Goal: Task Accomplishment & Management: Use online tool/utility

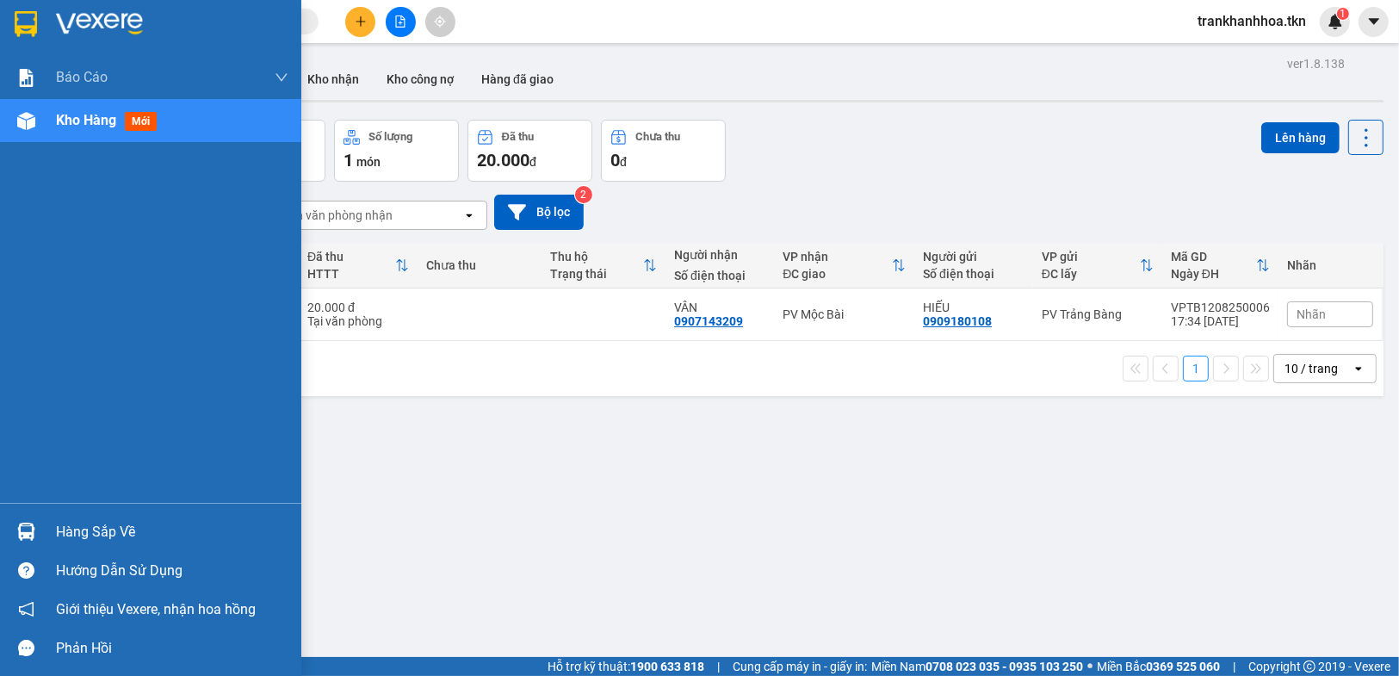
click at [56, 535] on div "Hàng sắp về" at bounding box center [172, 532] width 232 height 26
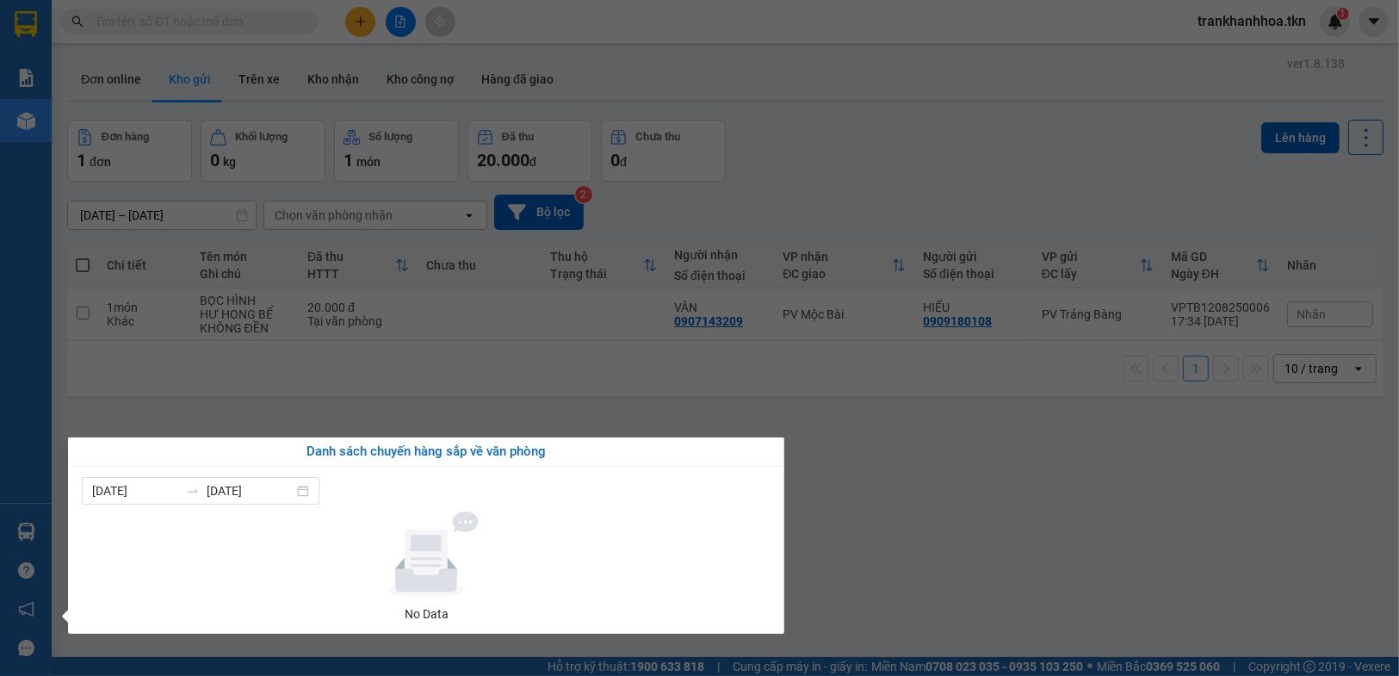
drag, startPoint x: 908, startPoint y: 499, endPoint x: 831, endPoint y: 647, distance: 166.7
click at [900, 516] on section "Kết quả tìm kiếm ( 0 ) Bộ lọc No Data trankhanhhoa.tkn 1 Báo cáo Mẫu 1: Báo cáo…" at bounding box center [699, 338] width 1399 height 676
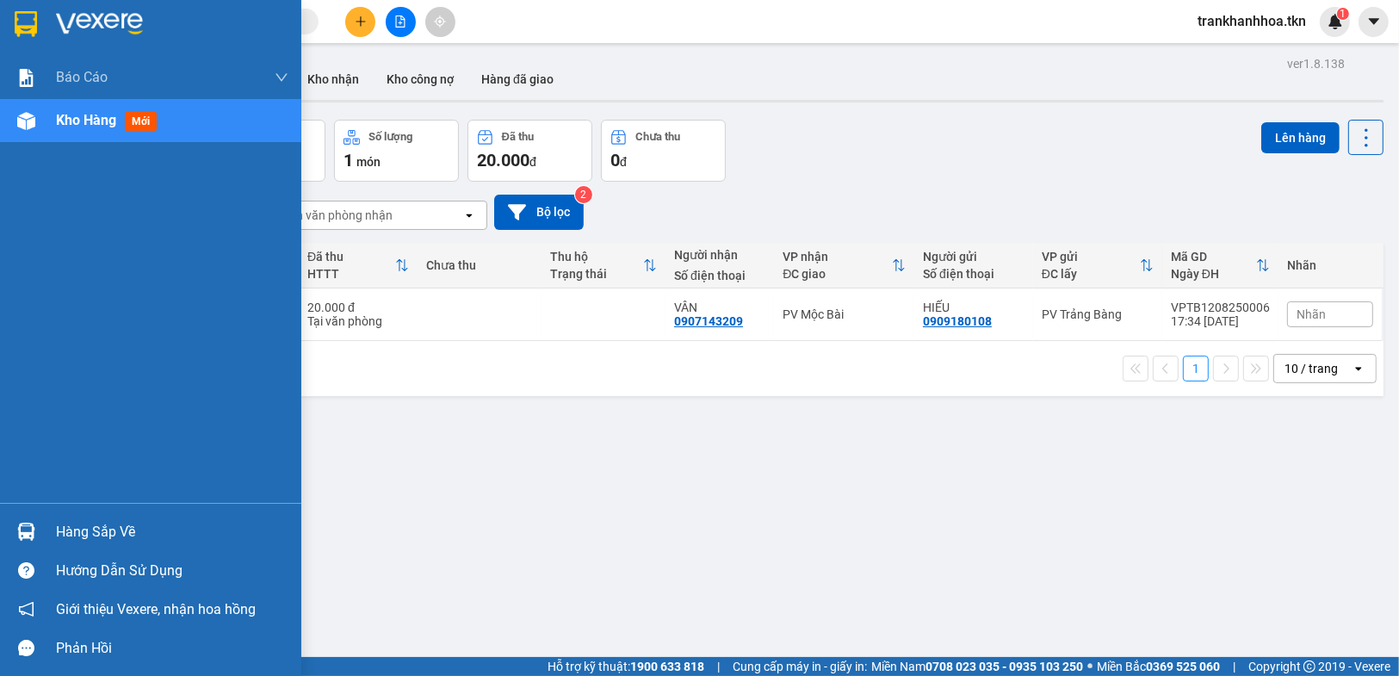
click at [62, 534] on div "Hàng sắp về" at bounding box center [172, 532] width 232 height 26
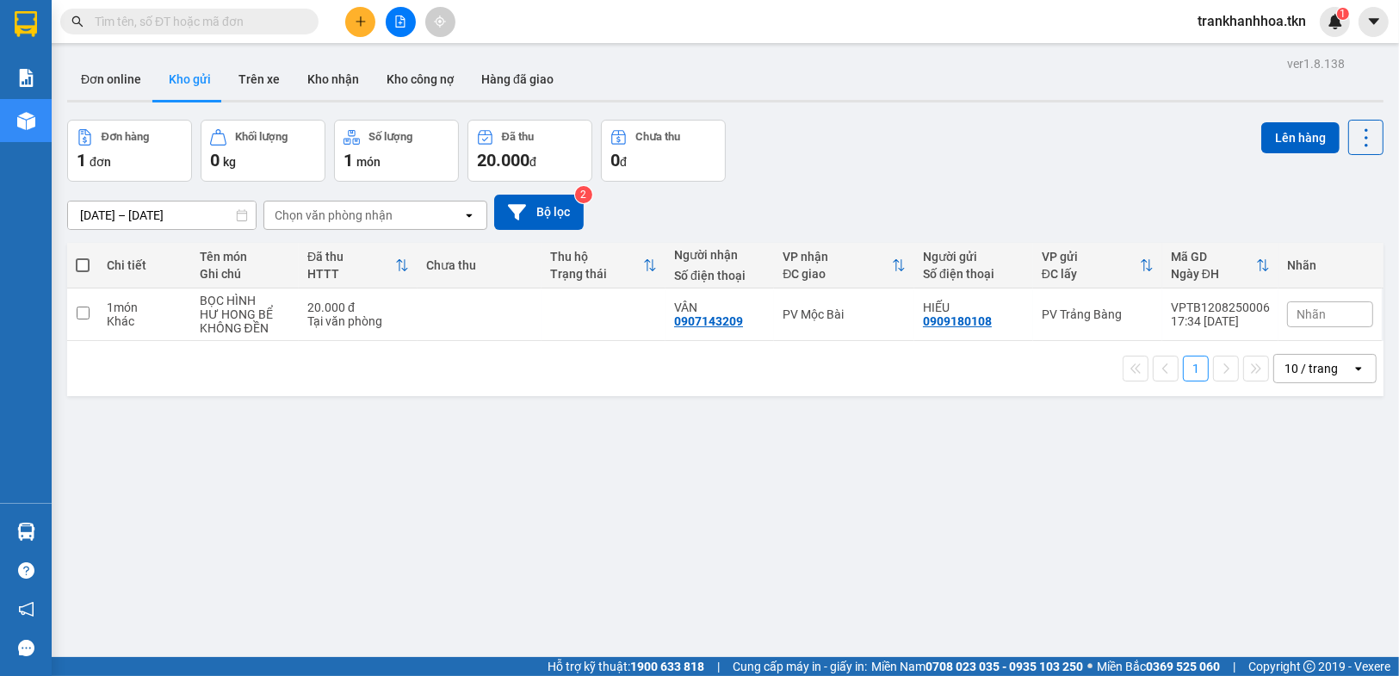
drag, startPoint x: 893, startPoint y: 479, endPoint x: 896, endPoint y: 503, distance: 24.3
click at [896, 484] on section "Kết quả tìm kiếm ( 0 ) Bộ lọc No Data trankhanhhoa.tkn 1 Báo cáo Mẫu 1: Báo cáo…" at bounding box center [699, 338] width 1399 height 676
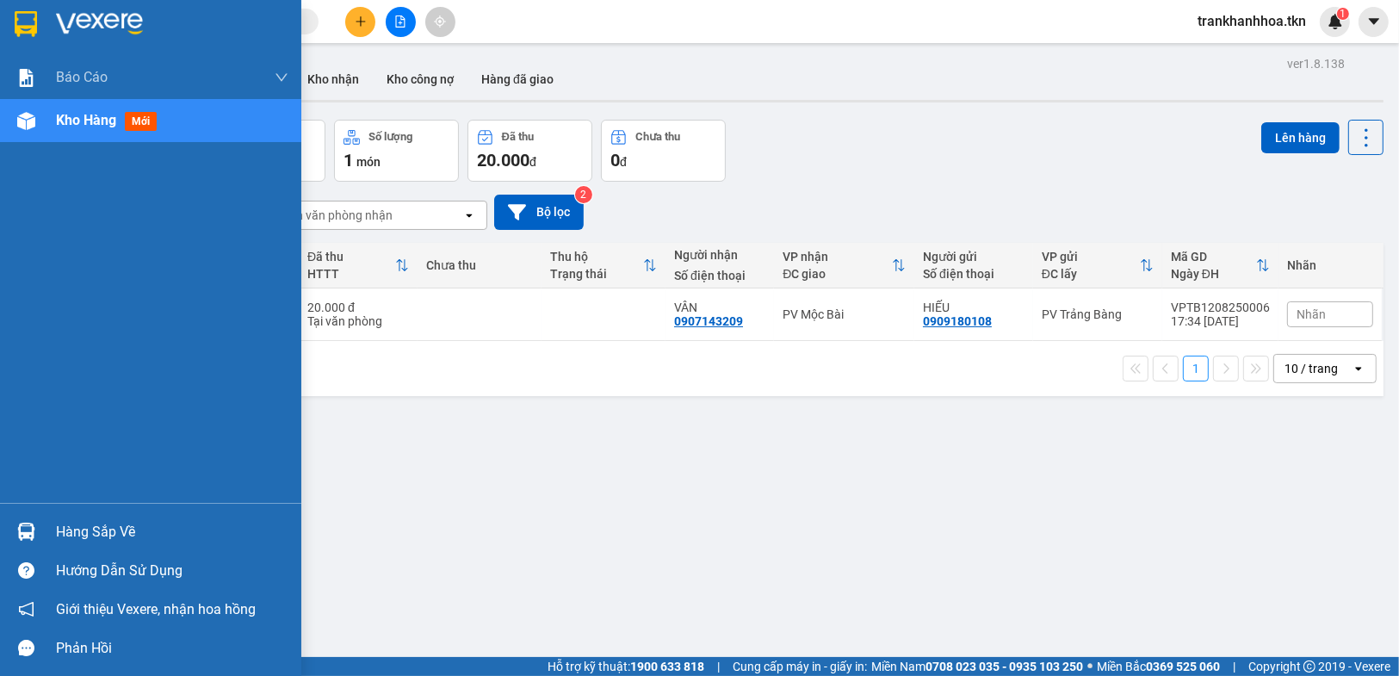
drag, startPoint x: 46, startPoint y: 525, endPoint x: 633, endPoint y: 561, distance: 588.1
click at [55, 525] on div "Hàng sắp về" at bounding box center [150, 531] width 301 height 39
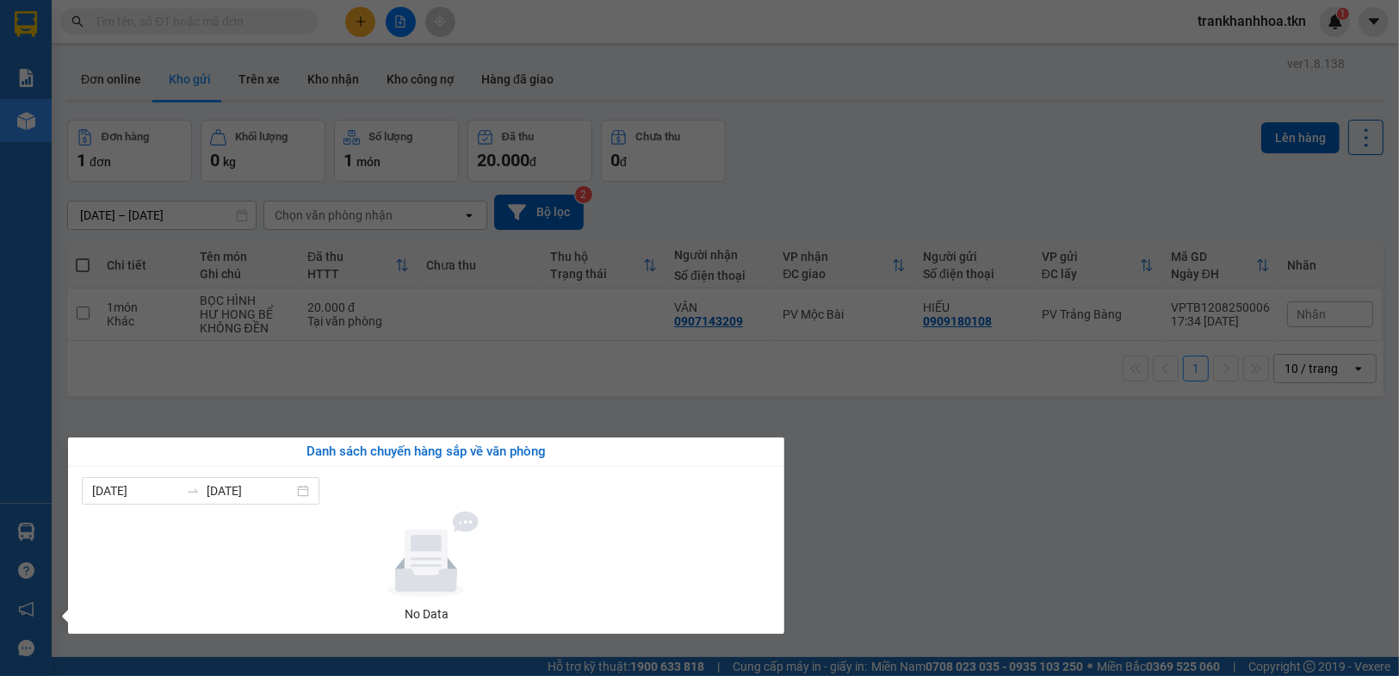
click at [873, 499] on section "Kết quả tìm kiếm ( 0 ) Bộ lọc No Data trankhanhhoa.tkn 1 Báo cáo Mẫu 1: Báo cáo…" at bounding box center [699, 338] width 1399 height 676
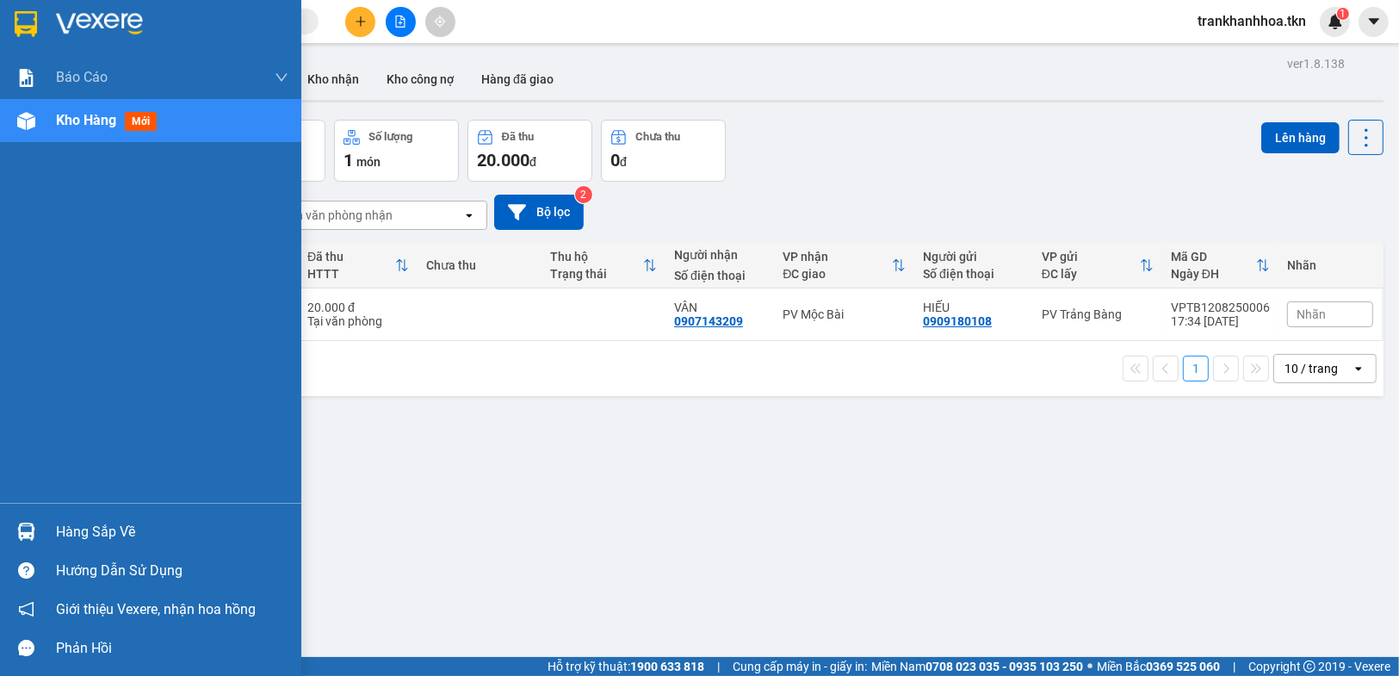
click at [53, 535] on div "Hàng sắp về" at bounding box center [150, 531] width 301 height 39
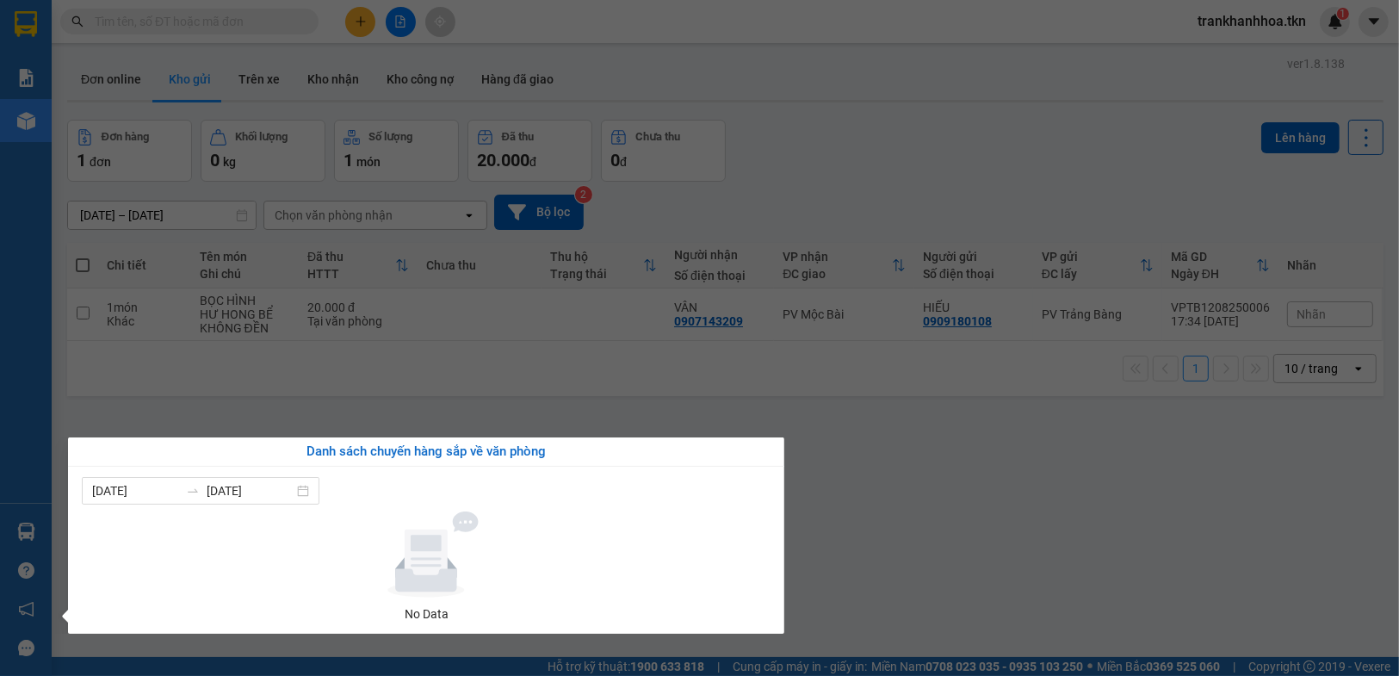
click at [968, 454] on section "Kết quả tìm kiếm ( 0 ) Bộ lọc No Data trankhanhhoa.tkn 1 Báo cáo Mẫu 1: Báo cáo…" at bounding box center [699, 338] width 1399 height 676
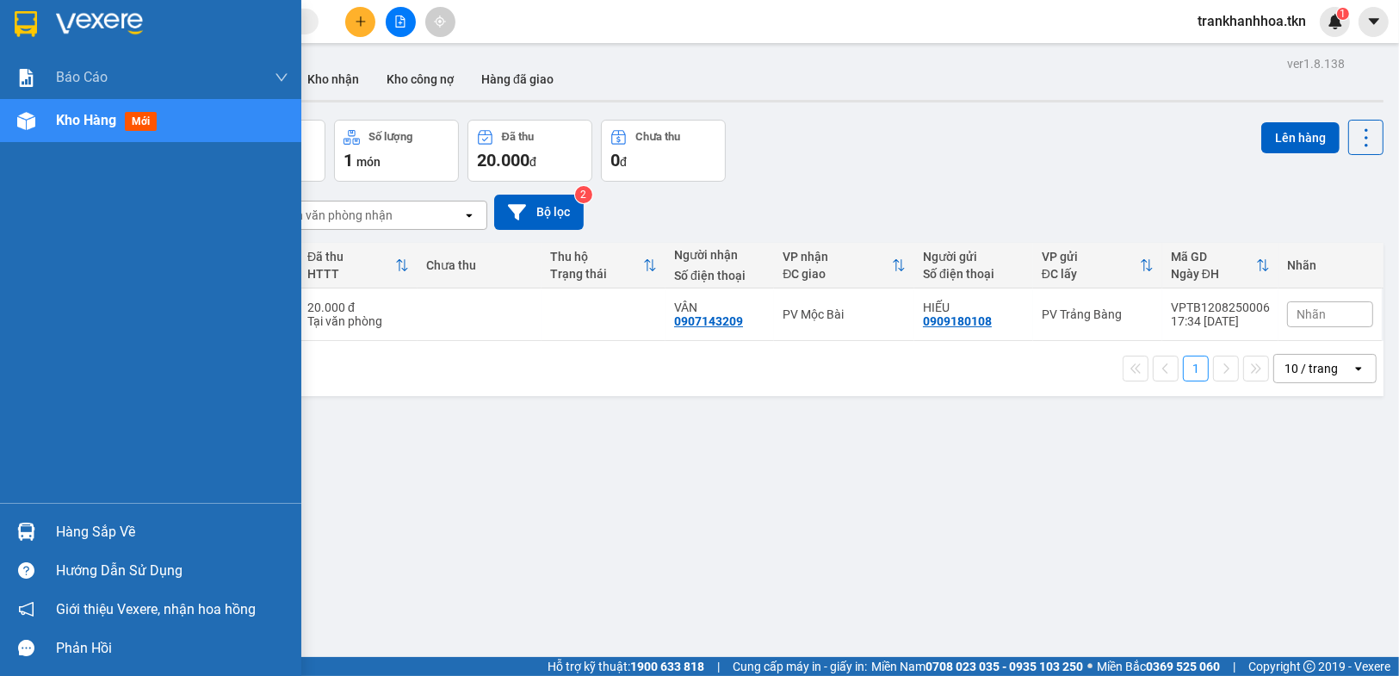
drag, startPoint x: 69, startPoint y: 531, endPoint x: 759, endPoint y: 511, distance: 690.5
click at [83, 530] on div "Hàng sắp về" at bounding box center [172, 532] width 232 height 26
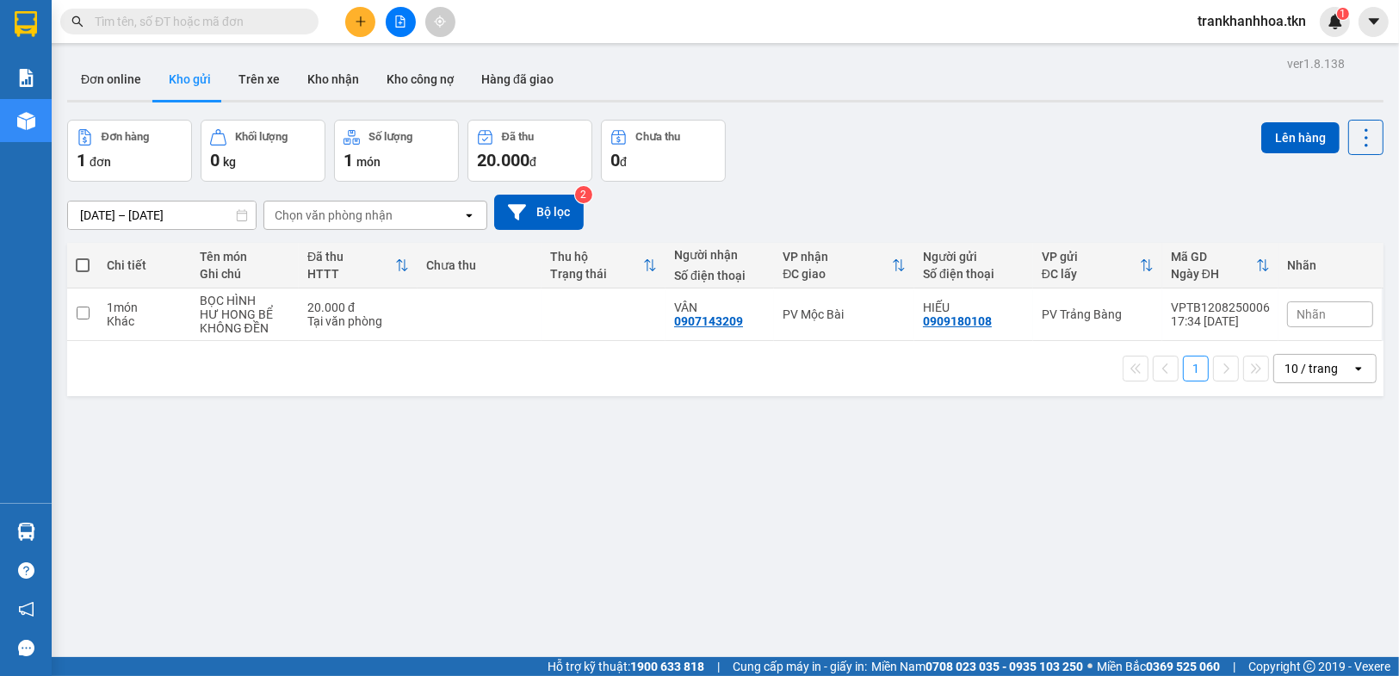
drag, startPoint x: 959, startPoint y: 488, endPoint x: 781, endPoint y: 671, distance: 255.6
click at [953, 501] on section "Kết quả tìm kiếm ( 0 ) Bộ lọc No Data trankhanhhoa.tkn 1 Báo cáo Mẫu 1: Báo cáo…" at bounding box center [699, 338] width 1399 height 676
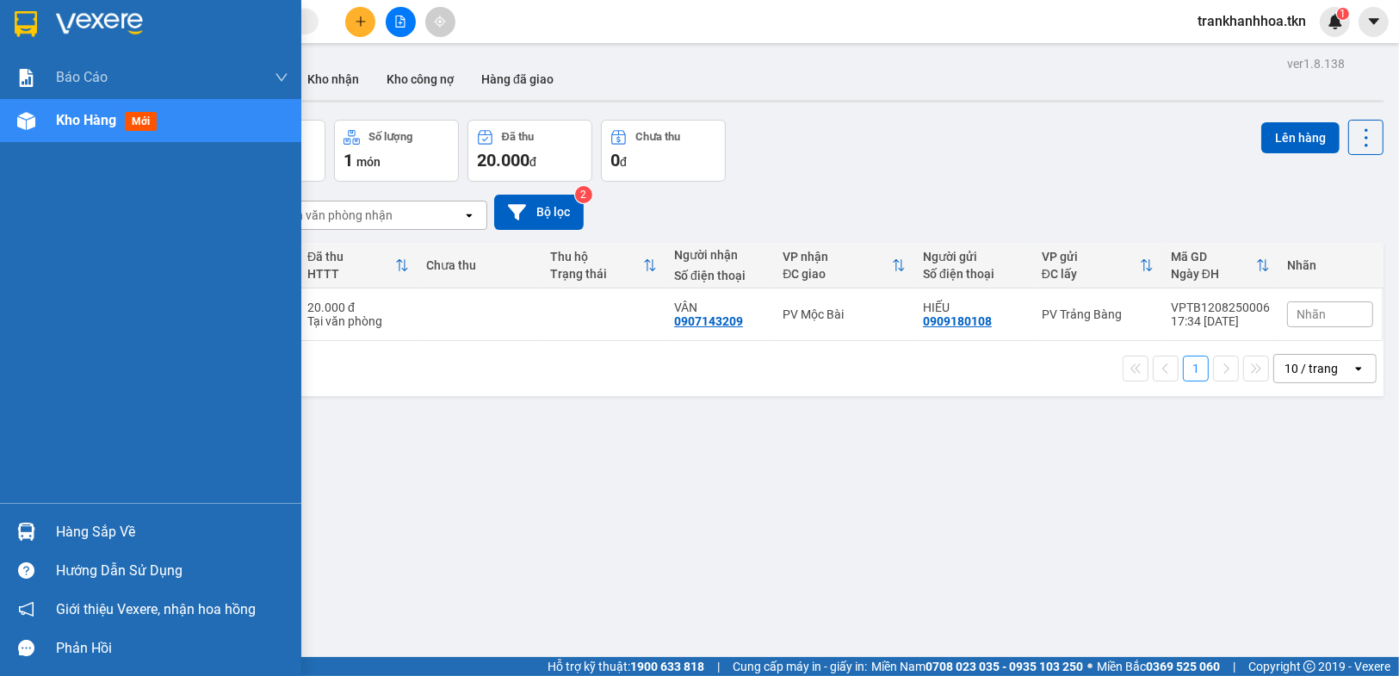
click at [34, 516] on div "Hàng sắp về" at bounding box center [150, 531] width 301 height 39
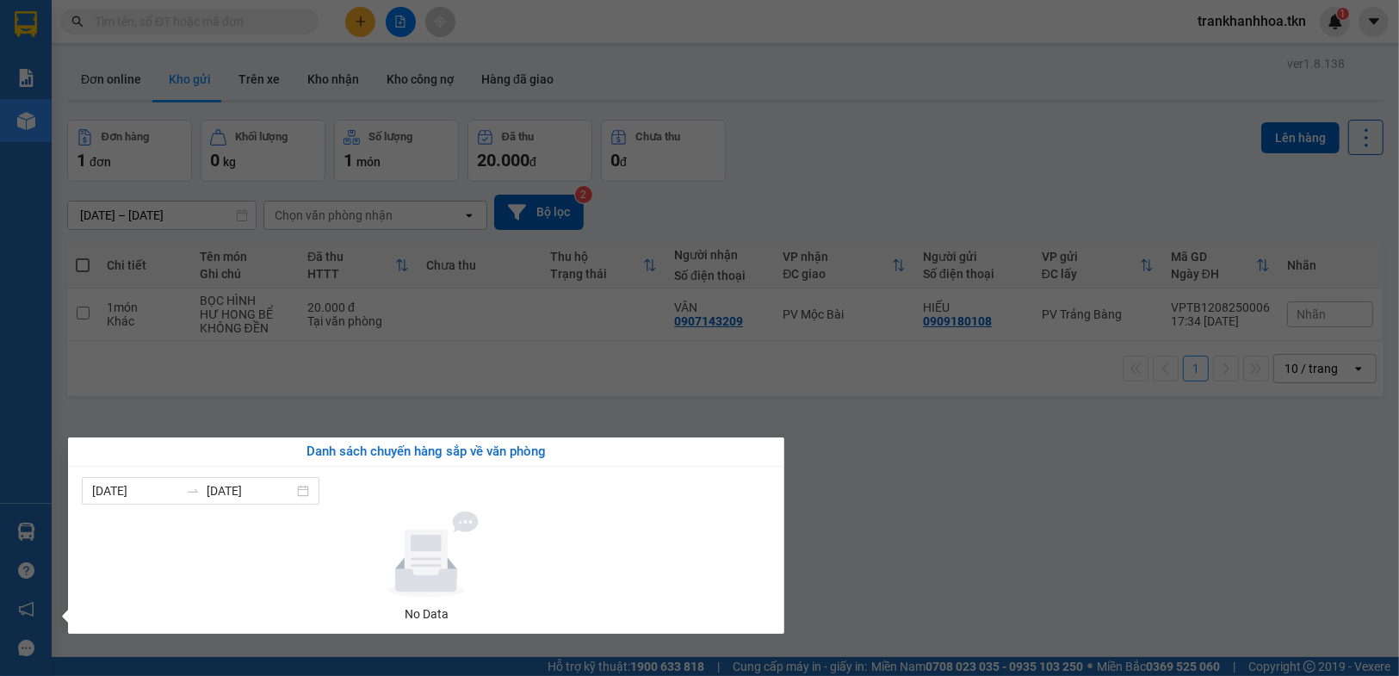
drag, startPoint x: 966, startPoint y: 465, endPoint x: 954, endPoint y: 482, distance: 20.5
click at [967, 466] on section "Kết quả tìm kiếm ( 0 ) Bộ lọc No Data trankhanhhoa.tkn 1 Báo cáo Mẫu 1: Báo cáo…" at bounding box center [699, 338] width 1399 height 676
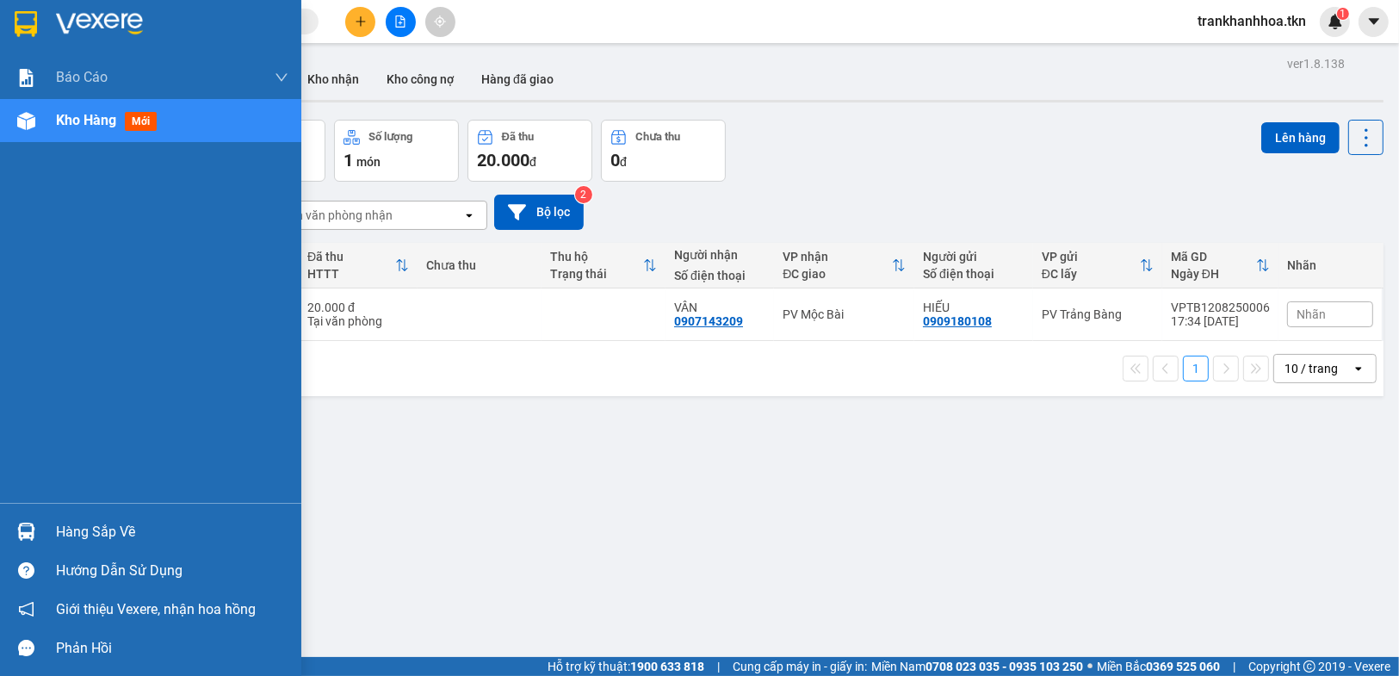
click at [60, 522] on div "Hàng sắp về" at bounding box center [172, 532] width 232 height 26
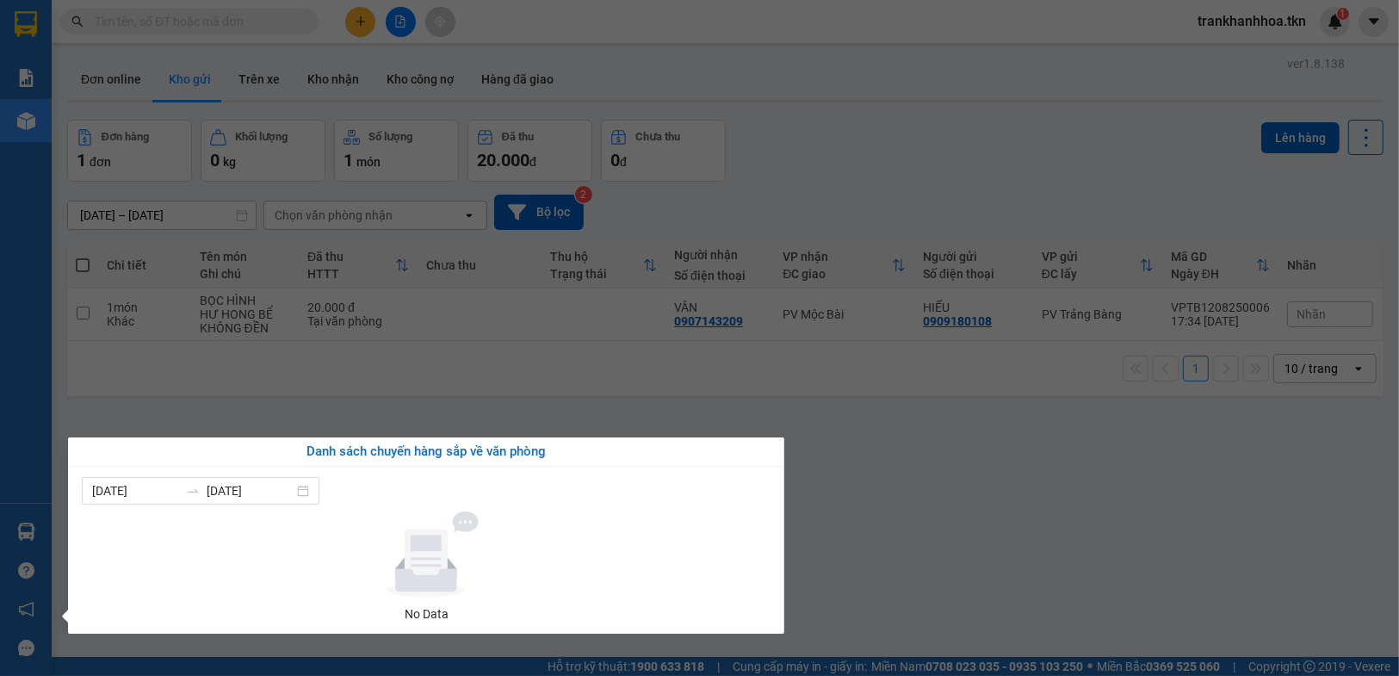
drag, startPoint x: 936, startPoint y: 474, endPoint x: 936, endPoint y: 488, distance: 13.8
click at [936, 488] on section "Kết quả tìm kiếm ( 0 ) Bộ lọc No Data trankhanhhoa.tkn 1 Báo cáo Mẫu 1: Báo cáo…" at bounding box center [699, 338] width 1399 height 676
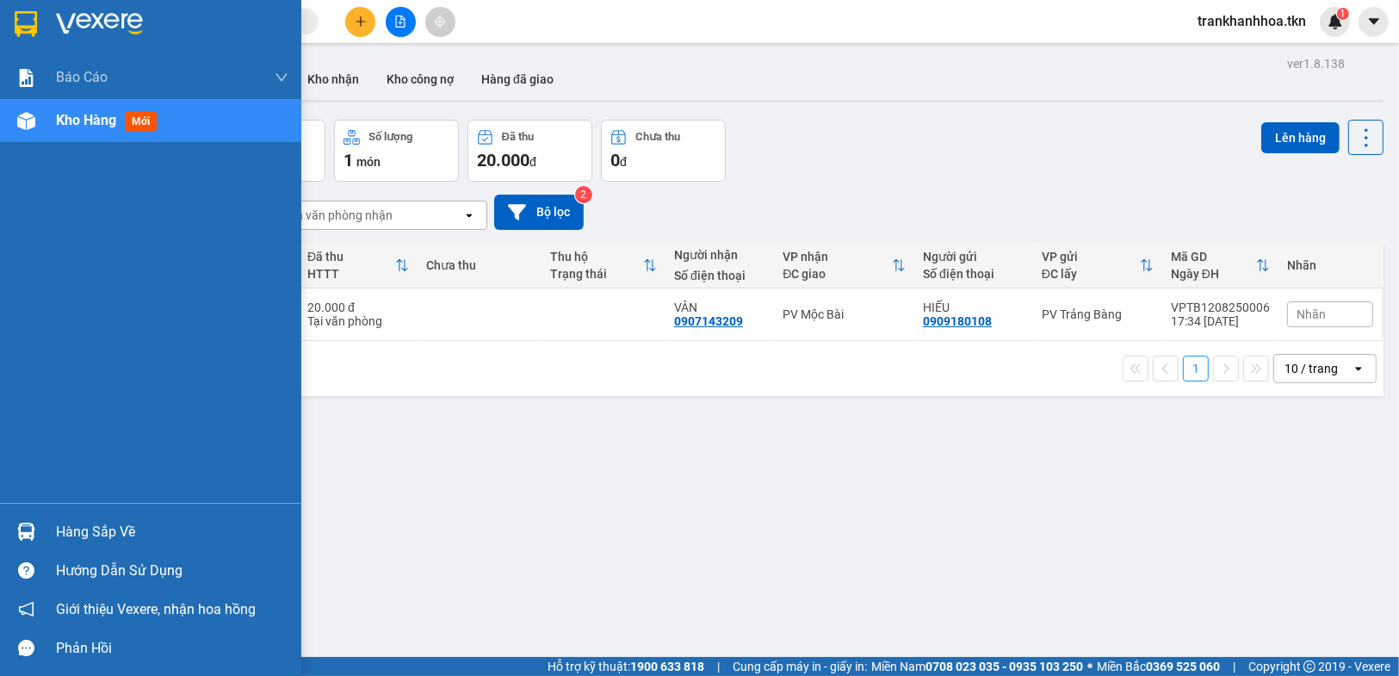
click at [51, 534] on div "Hàng sắp về" at bounding box center [150, 531] width 301 height 39
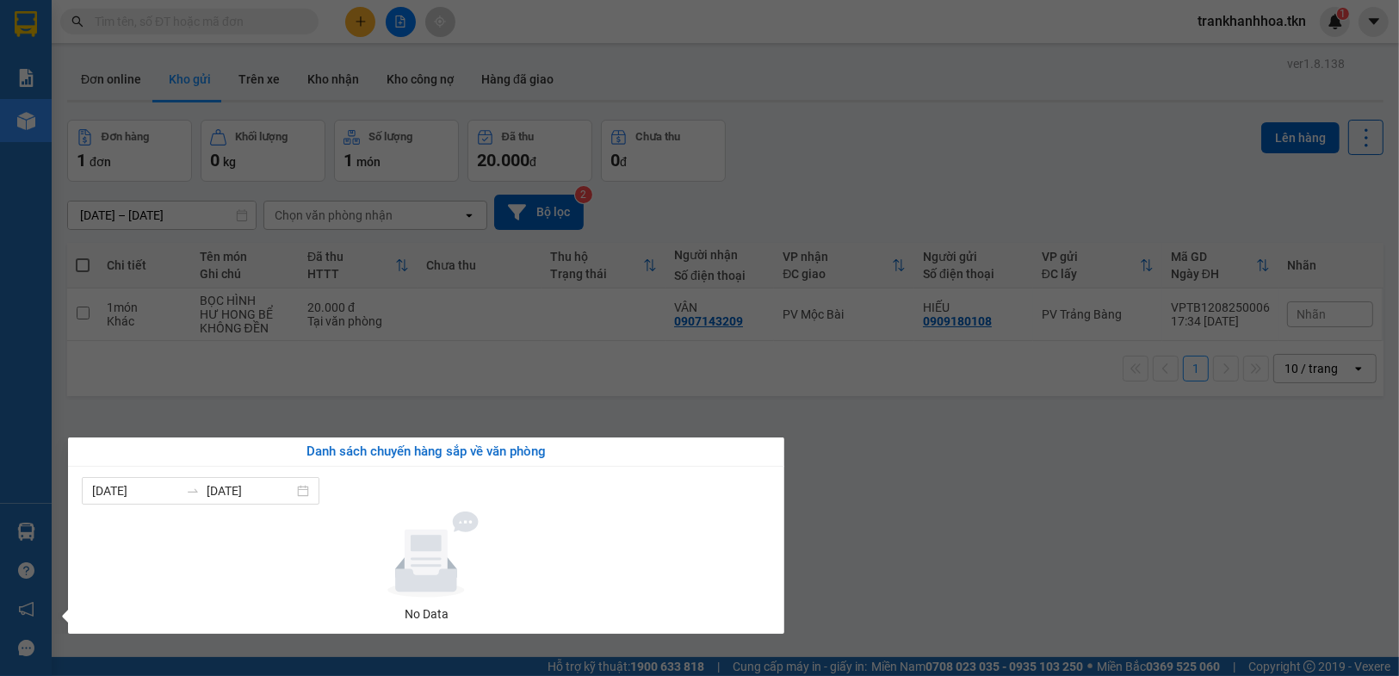
click at [910, 471] on section "Kết quả tìm kiếm ( 0 ) Bộ lọc No Data trankhanhhoa.tkn 1 Báo cáo Mẫu 1: Báo cáo…" at bounding box center [699, 338] width 1399 height 676
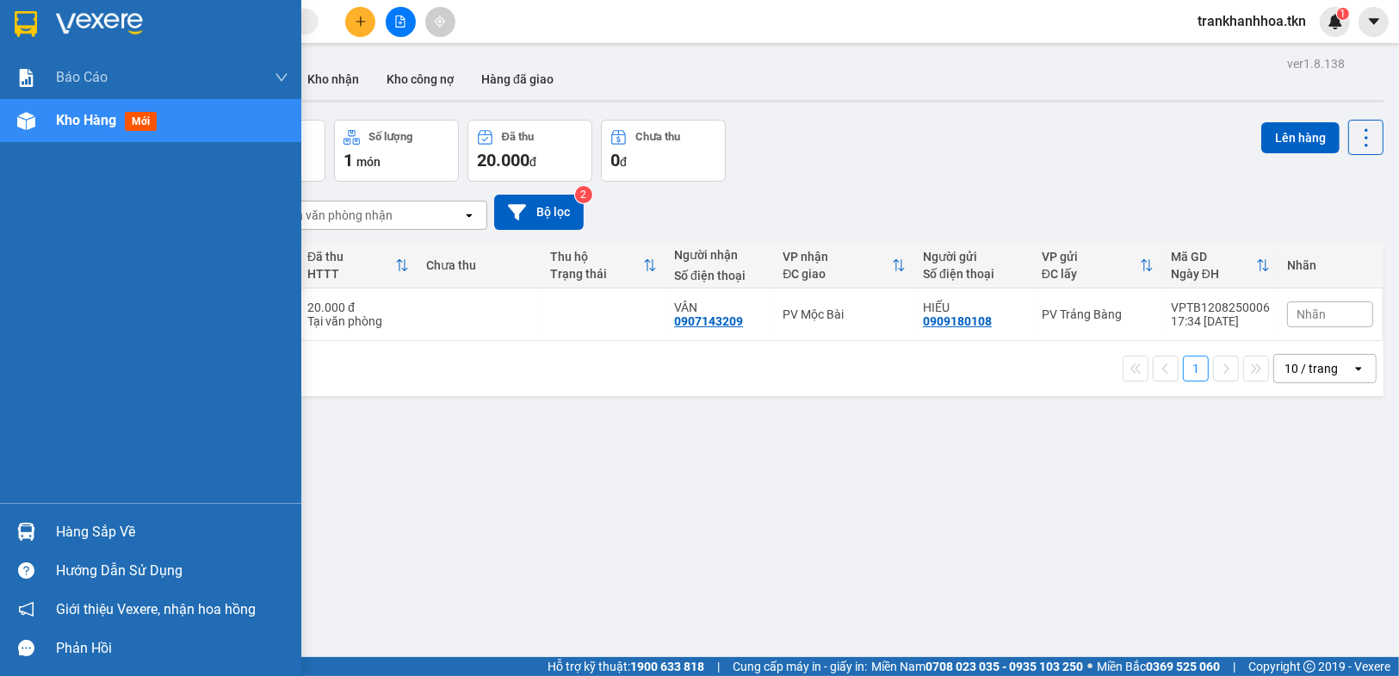
click at [14, 522] on div at bounding box center [26, 531] width 30 height 30
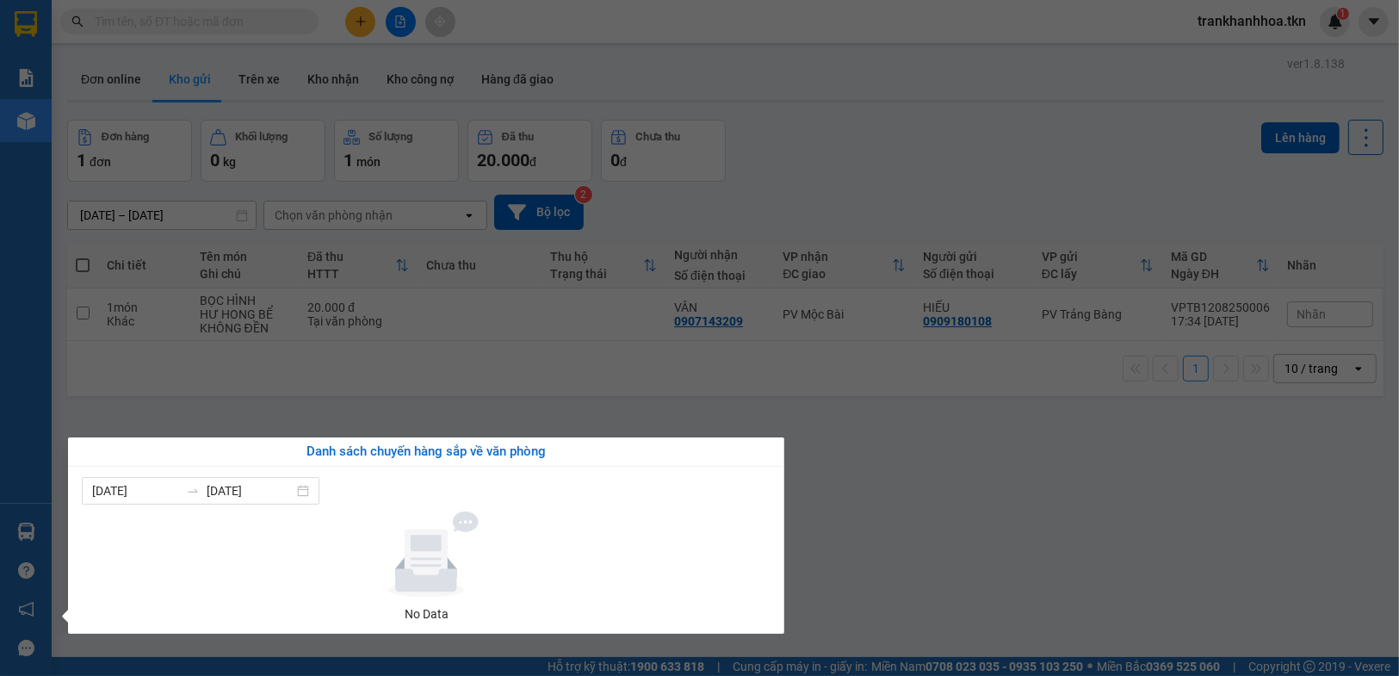
drag, startPoint x: 1093, startPoint y: 430, endPoint x: 890, endPoint y: 673, distance: 316.5
click at [1093, 431] on section "Kết quả tìm kiếm ( 0 ) Bộ lọc No Data trankhanhhoa.tkn 1 Báo cáo Mẫu 1: Báo cáo…" at bounding box center [699, 338] width 1399 height 676
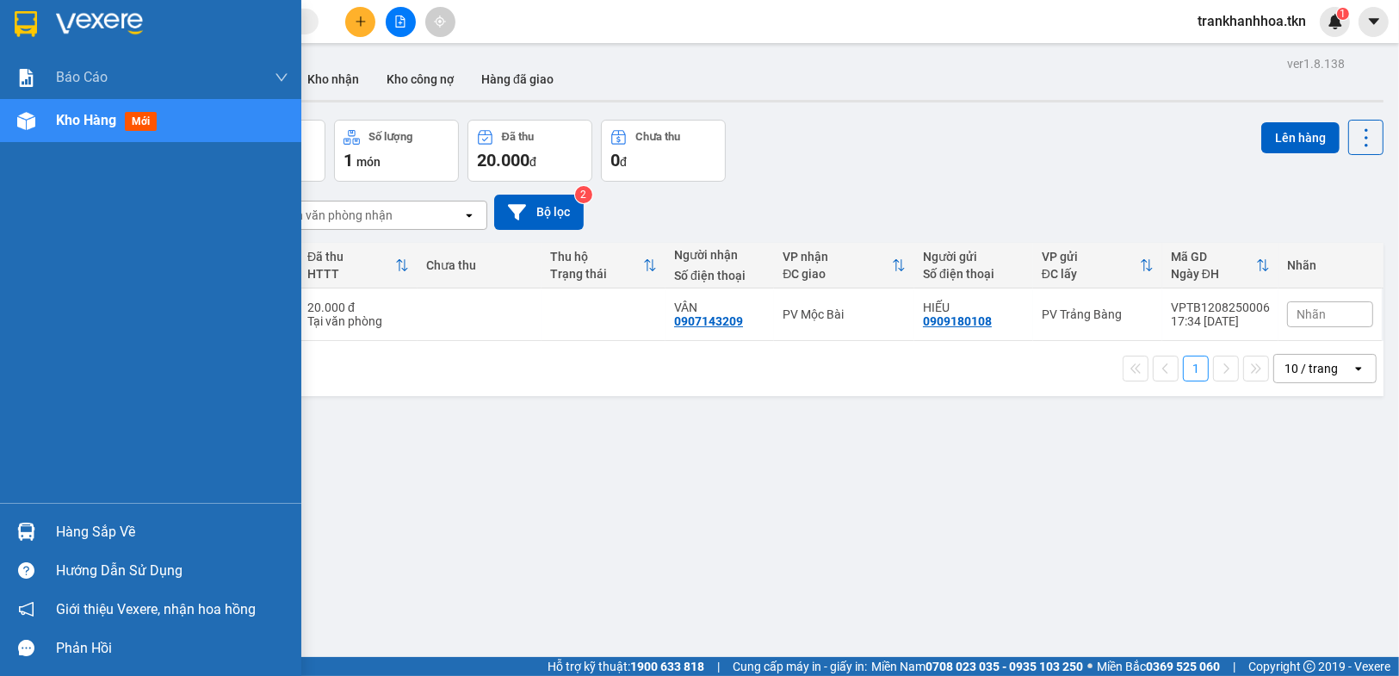
drag, startPoint x: 65, startPoint y: 540, endPoint x: 455, endPoint y: 439, distance: 402.7
click at [67, 539] on div "Hàng sắp về" at bounding box center [172, 532] width 232 height 26
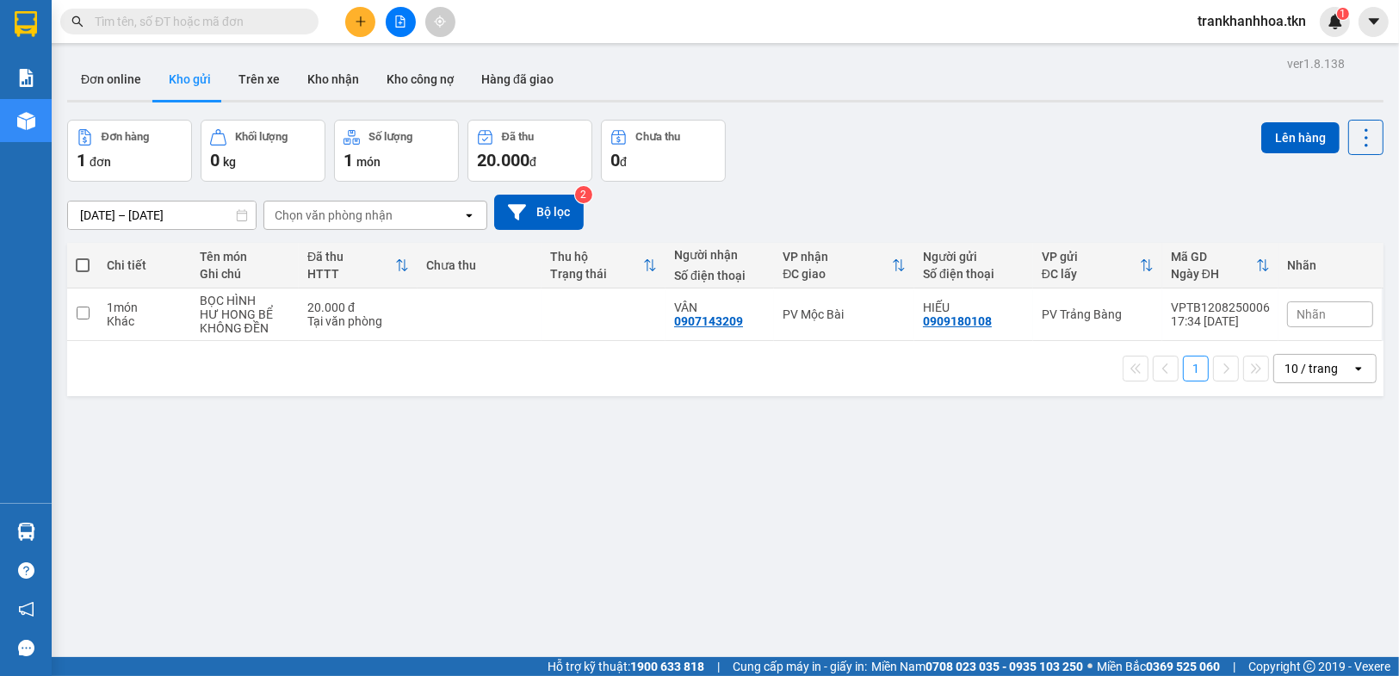
click at [142, 75] on section "Kết quả tìm kiếm ( 0 ) Bộ lọc No Data trankhanhhoa.tkn 1 Báo cáo Mẫu 1: Báo cáo…" at bounding box center [699, 338] width 1399 height 676
click at [188, 79] on button "Kho gửi" at bounding box center [190, 79] width 70 height 41
click at [90, 310] on td at bounding box center [82, 314] width 31 height 53
checkbox input "true"
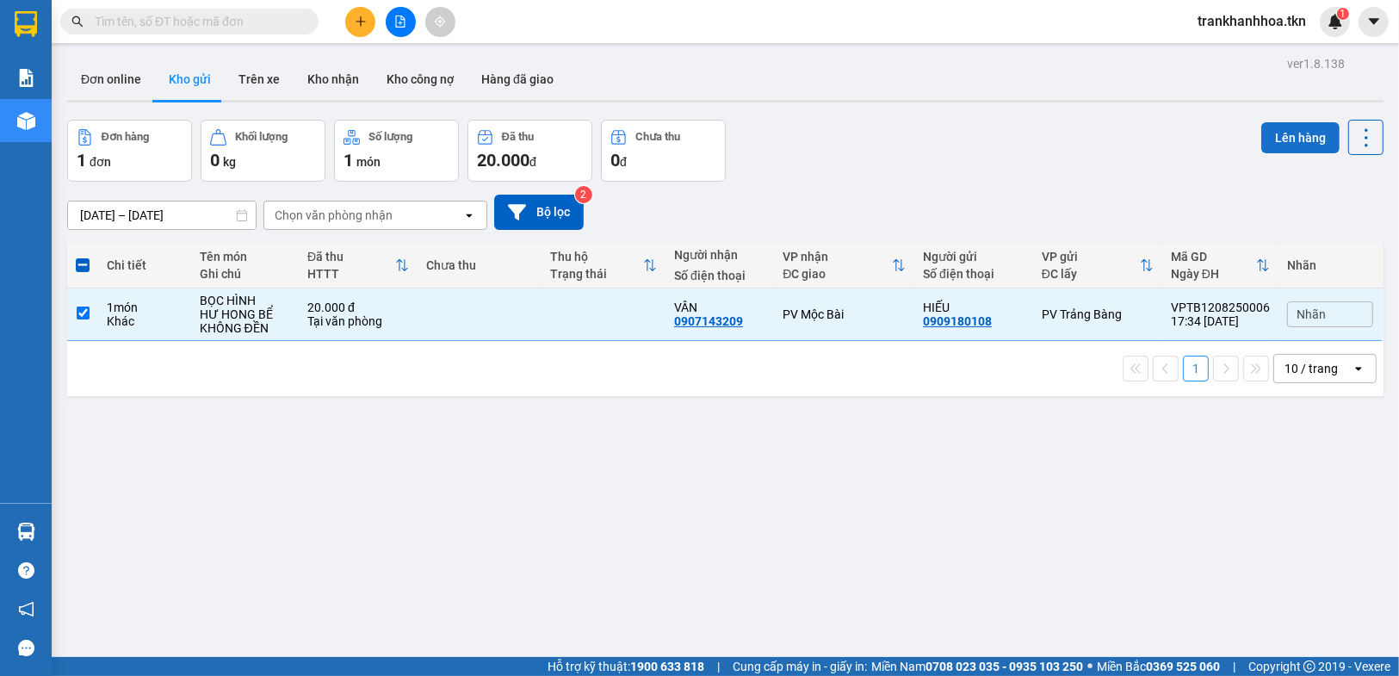
click at [1274, 137] on button "Lên hàng" at bounding box center [1300, 137] width 78 height 31
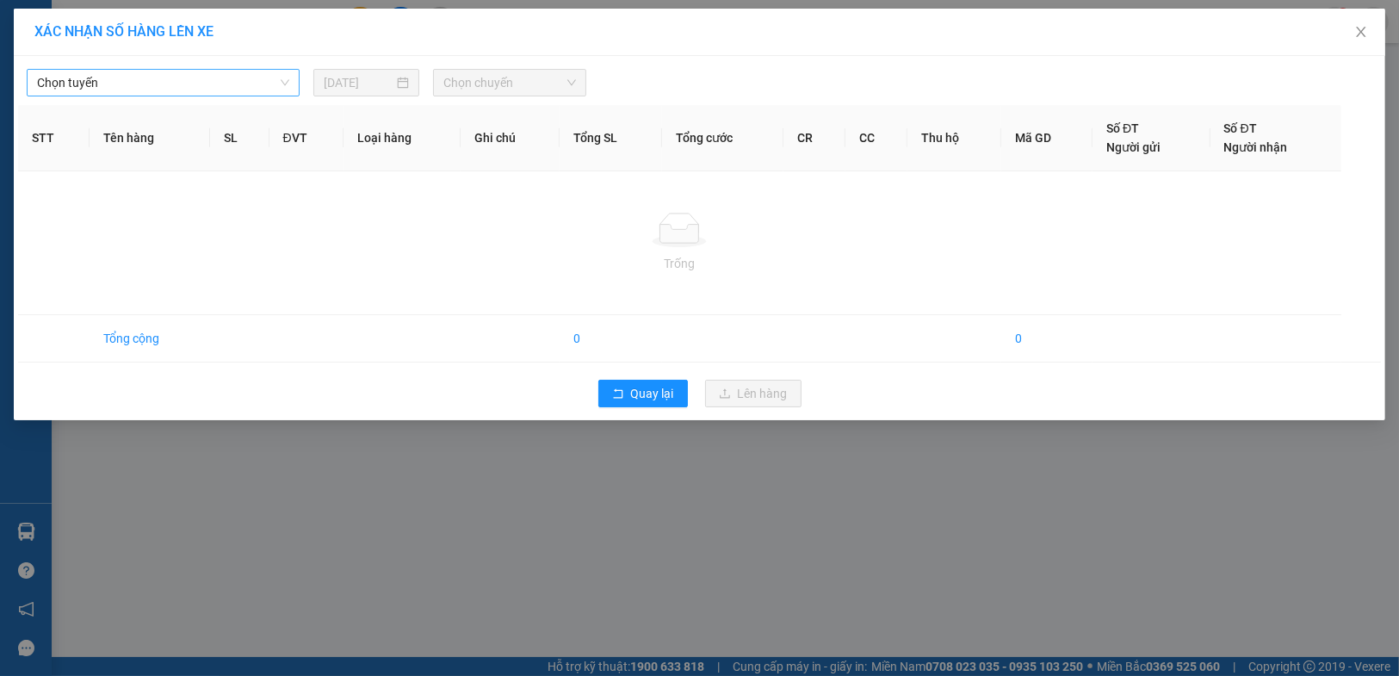
click at [133, 85] on span "Chọn tuyến" at bounding box center [163, 83] width 252 height 26
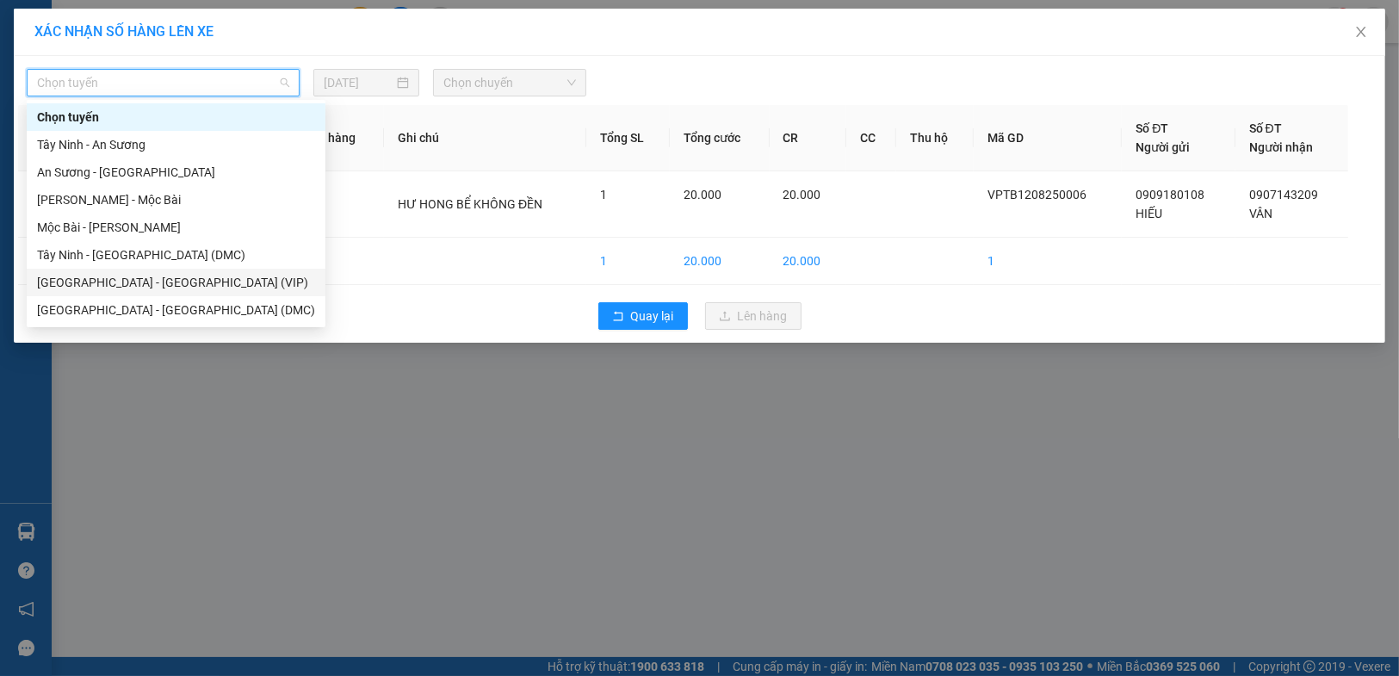
click at [149, 287] on div "[GEOGRAPHIC_DATA] - [GEOGRAPHIC_DATA] (VIP)" at bounding box center [176, 282] width 278 height 19
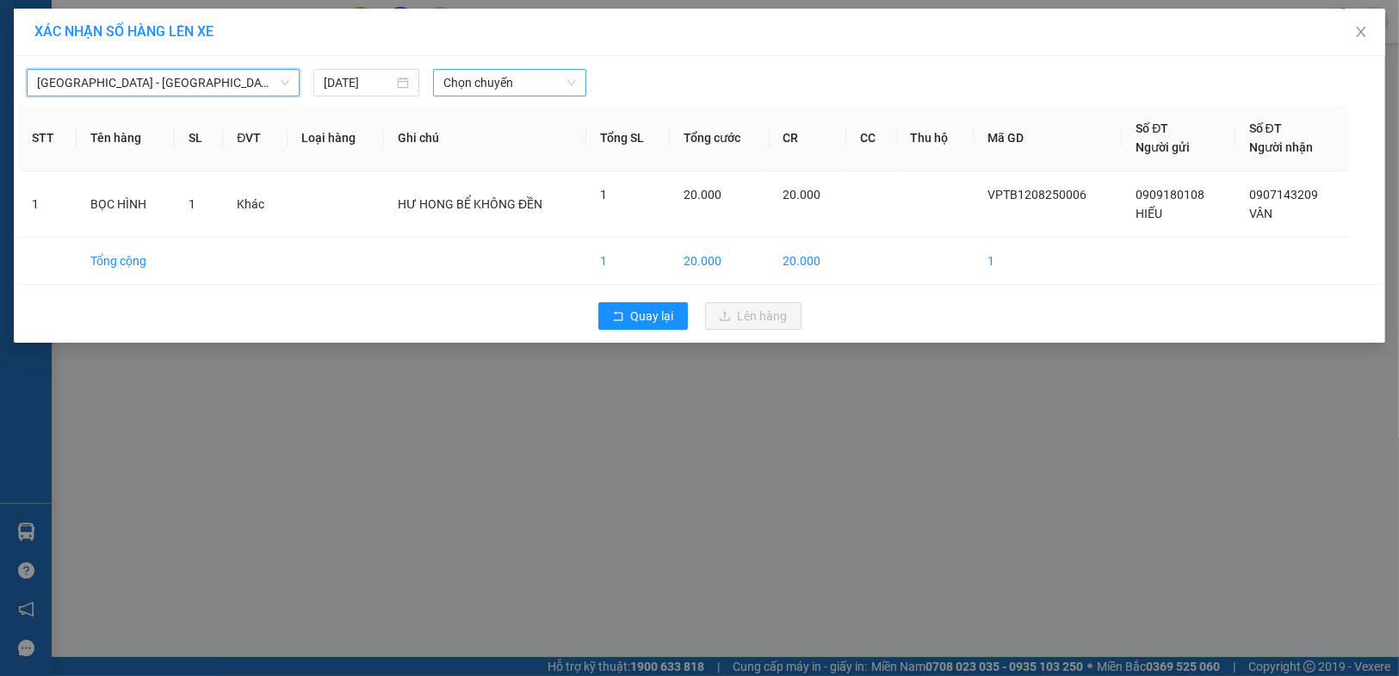
click at [484, 81] on span "Chọn chuyến" at bounding box center [509, 83] width 133 height 26
type input "6032"
click at [215, 71] on span "[GEOGRAPHIC_DATA] - [GEOGRAPHIC_DATA] (VIP)" at bounding box center [163, 83] width 252 height 26
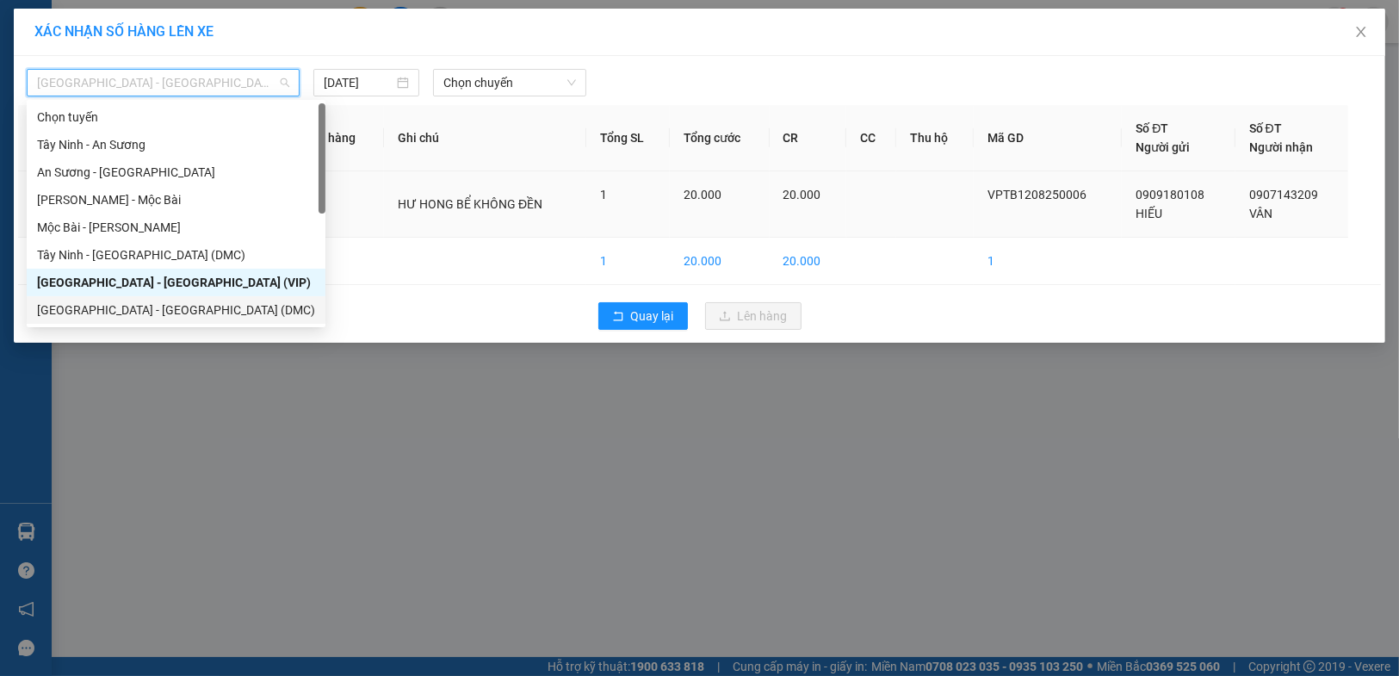
drag, startPoint x: 135, startPoint y: 313, endPoint x: 344, endPoint y: 233, distance: 223.9
click at [137, 313] on div "[GEOGRAPHIC_DATA] - [GEOGRAPHIC_DATA] (DMC)" at bounding box center [176, 309] width 278 height 19
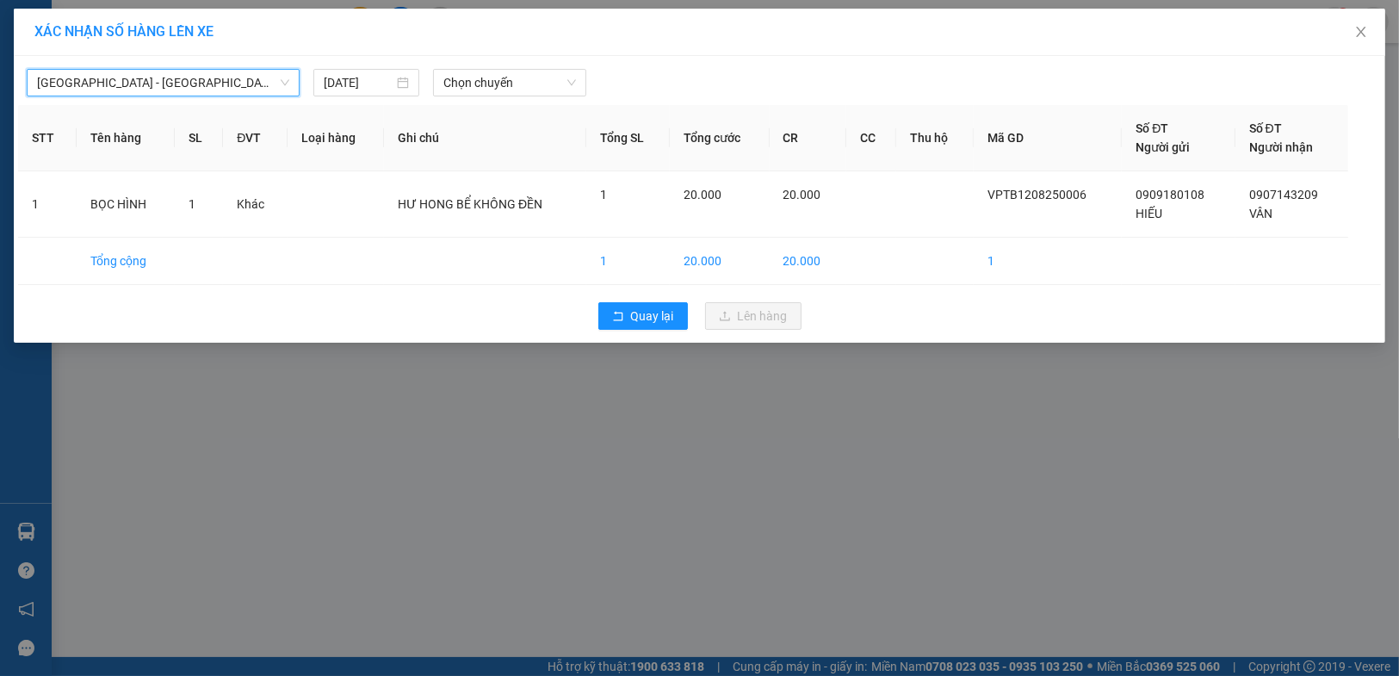
click at [149, 81] on span "[GEOGRAPHIC_DATA] - [GEOGRAPHIC_DATA] (DMC)" at bounding box center [163, 83] width 252 height 26
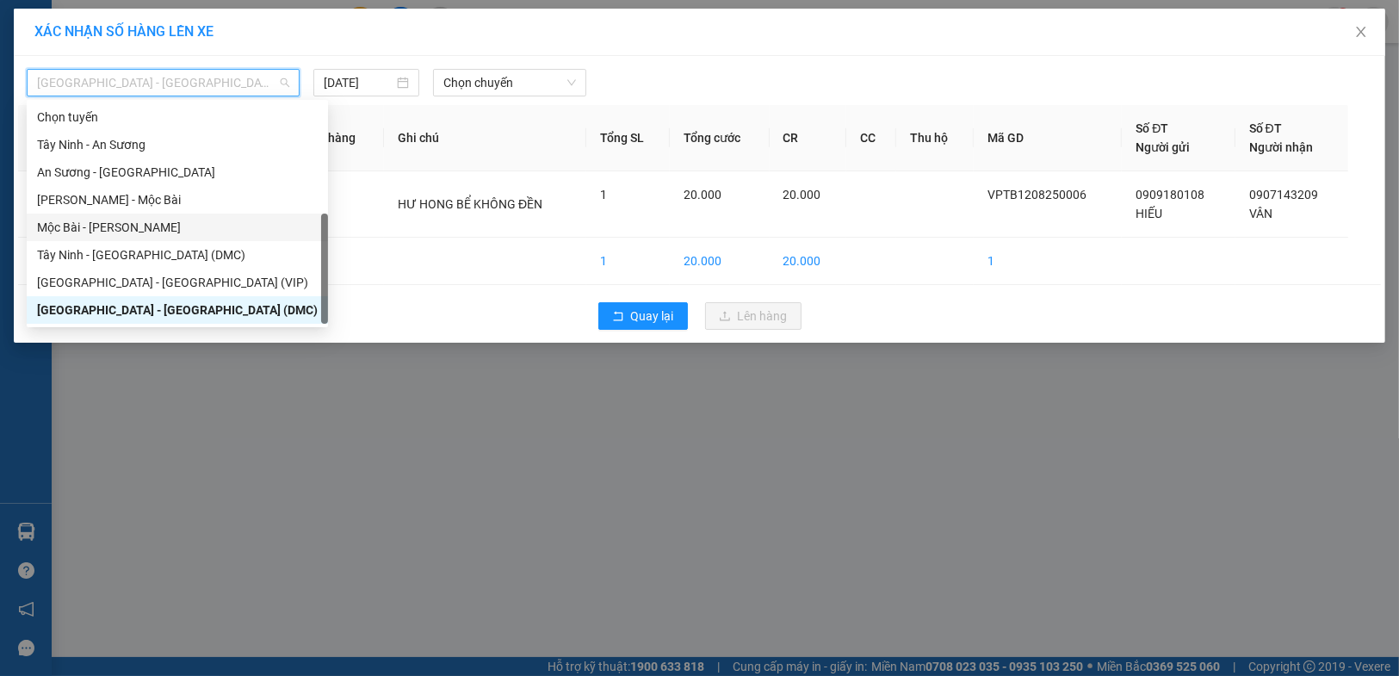
scroll to position [28, 0]
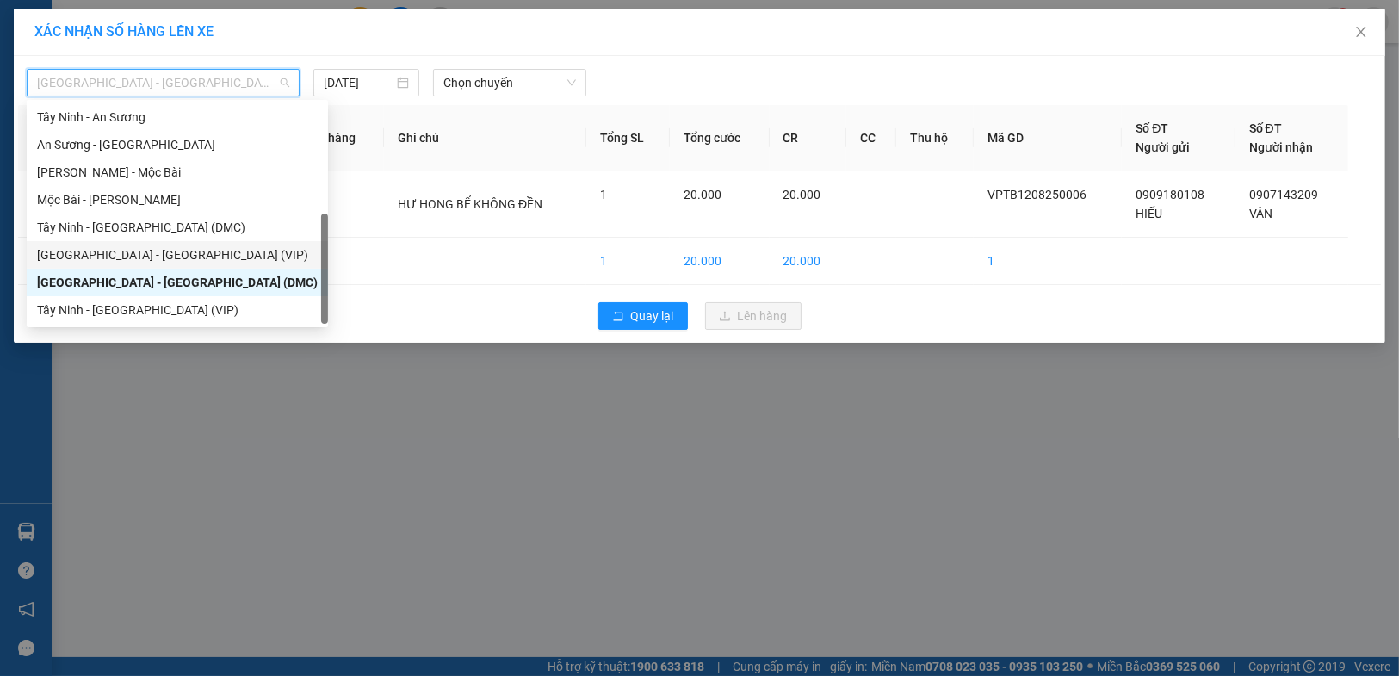
click at [153, 254] on div "[GEOGRAPHIC_DATA] - [GEOGRAPHIC_DATA] (VIP)" at bounding box center [177, 254] width 281 height 19
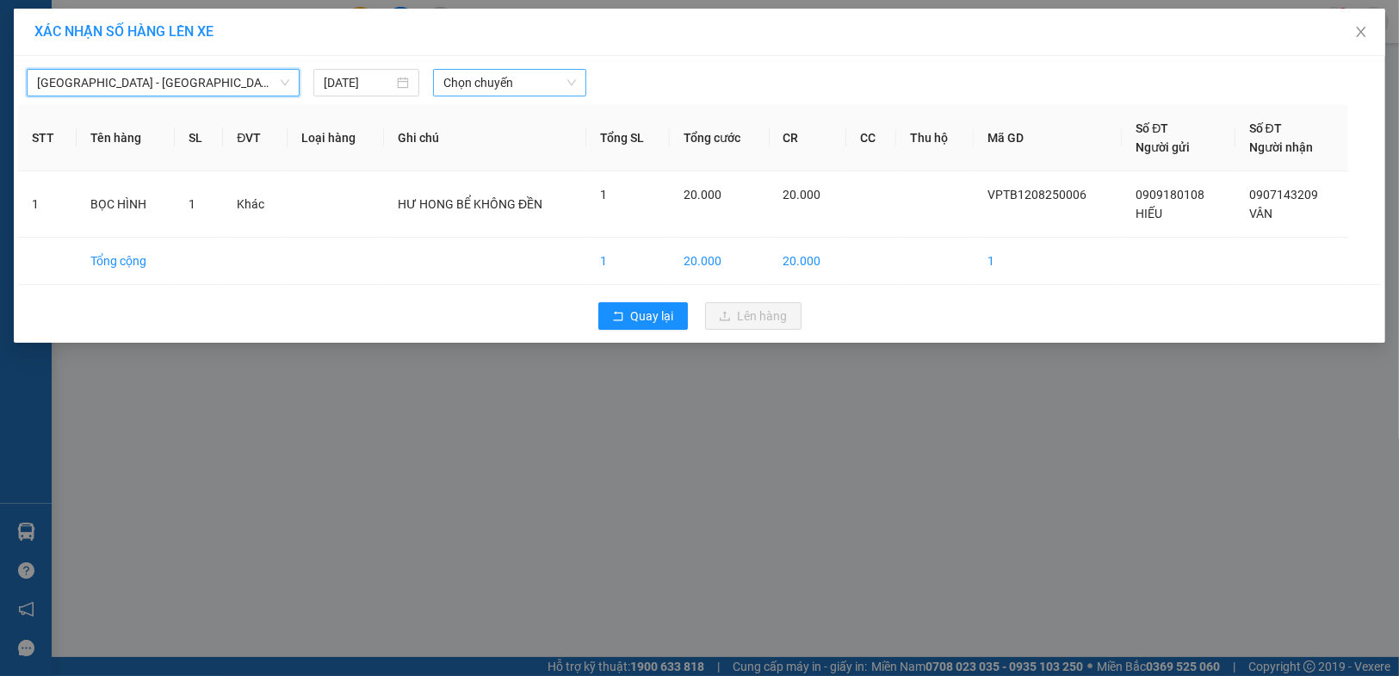
drag, startPoint x: 487, startPoint y: 93, endPoint x: 504, endPoint y: 90, distance: 17.6
click at [488, 93] on span "Chọn chuyến" at bounding box center [509, 83] width 133 height 26
type input "6032"
click at [329, 82] on input "[DATE]" at bounding box center [359, 82] width 70 height 19
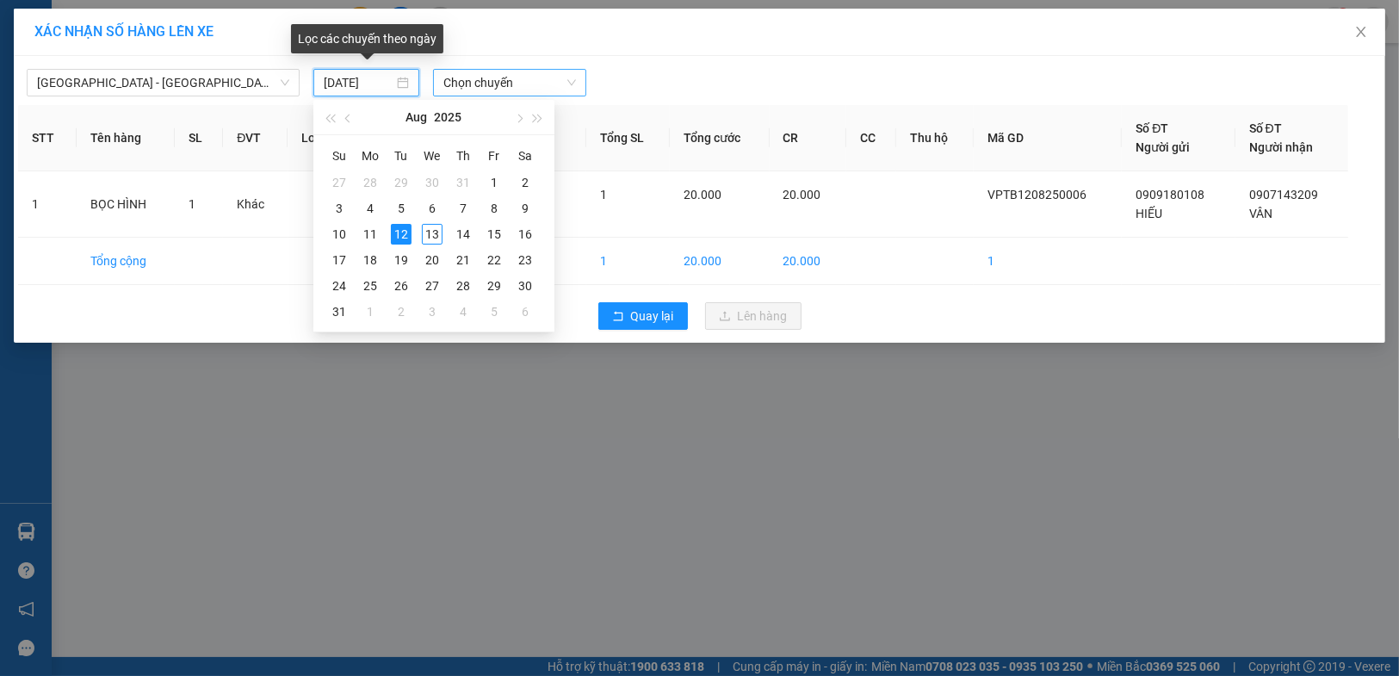
click at [336, 82] on input "[DATE]" at bounding box center [359, 82] width 70 height 19
click at [432, 226] on div "13" at bounding box center [432, 234] width 21 height 21
type input "[DATE]"
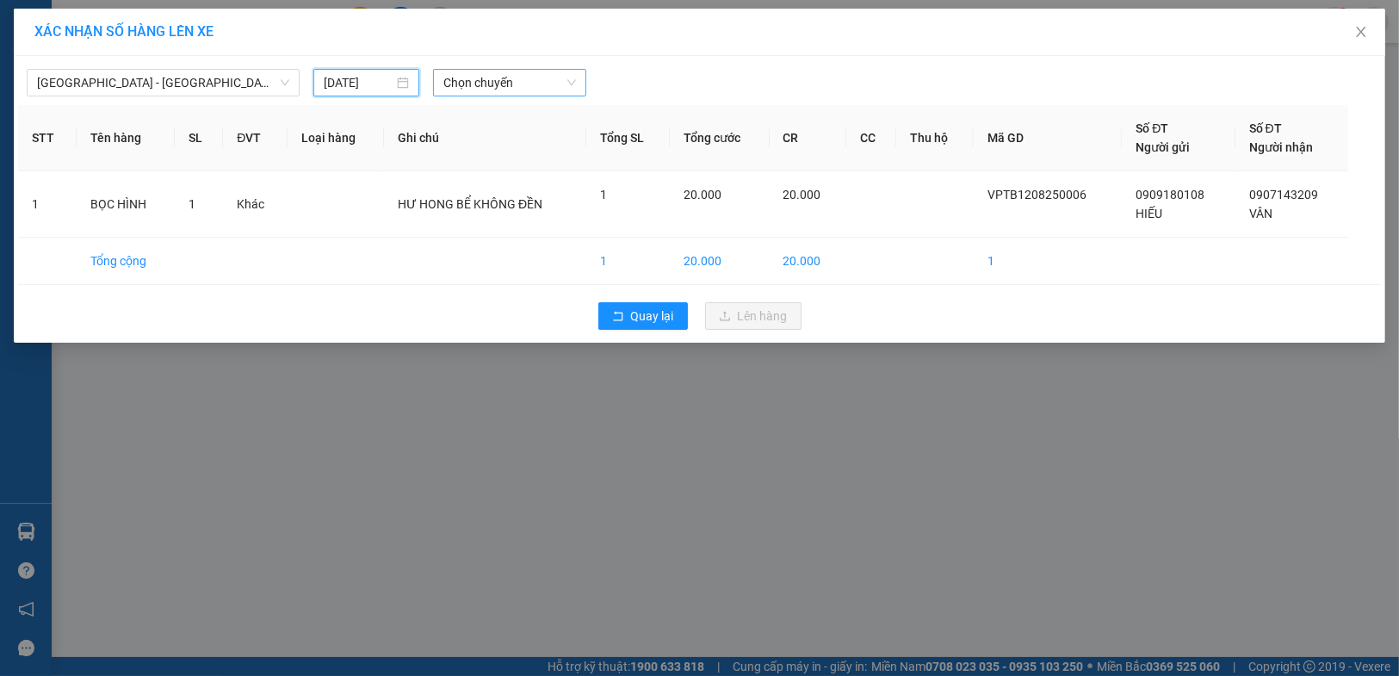
click at [518, 84] on span "Chọn chuyến" at bounding box center [509, 83] width 133 height 26
type input "6032"
click at [553, 123] on div "04:50 - 50H-260.32" at bounding box center [510, 117] width 134 height 19
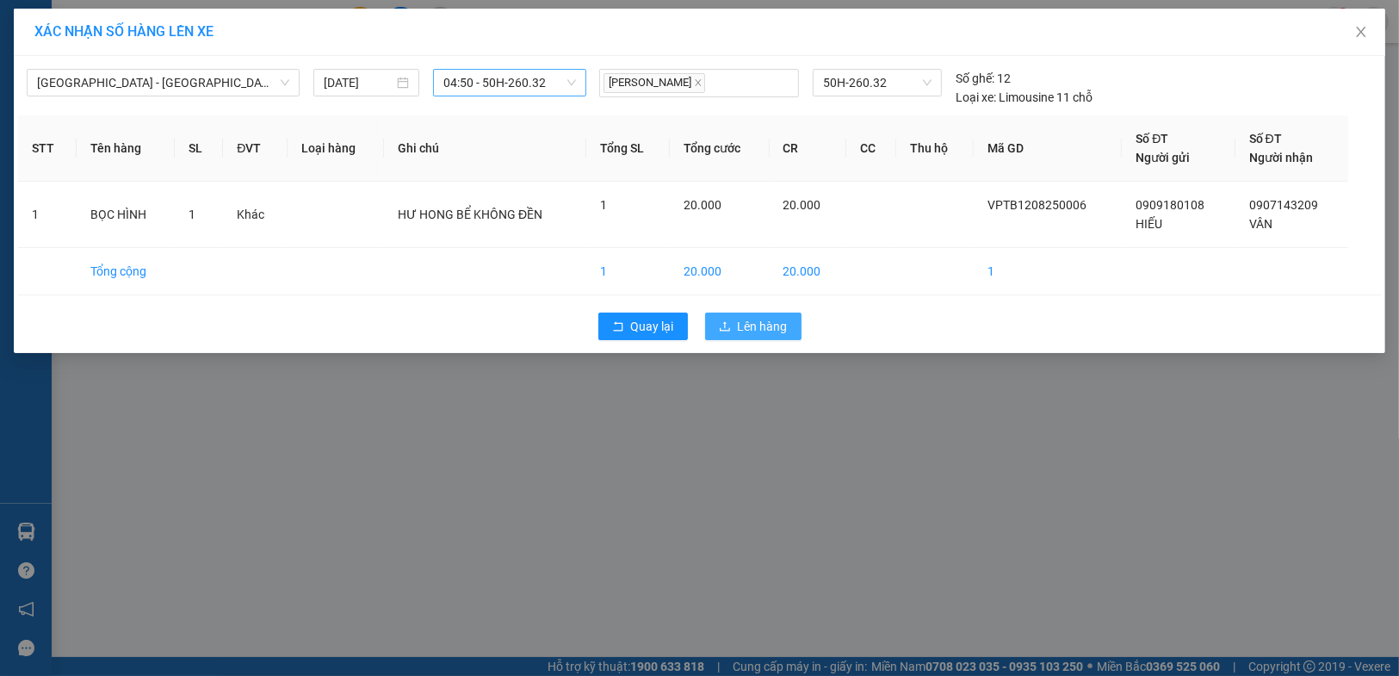
click at [748, 324] on span "Lên hàng" at bounding box center [763, 326] width 50 height 19
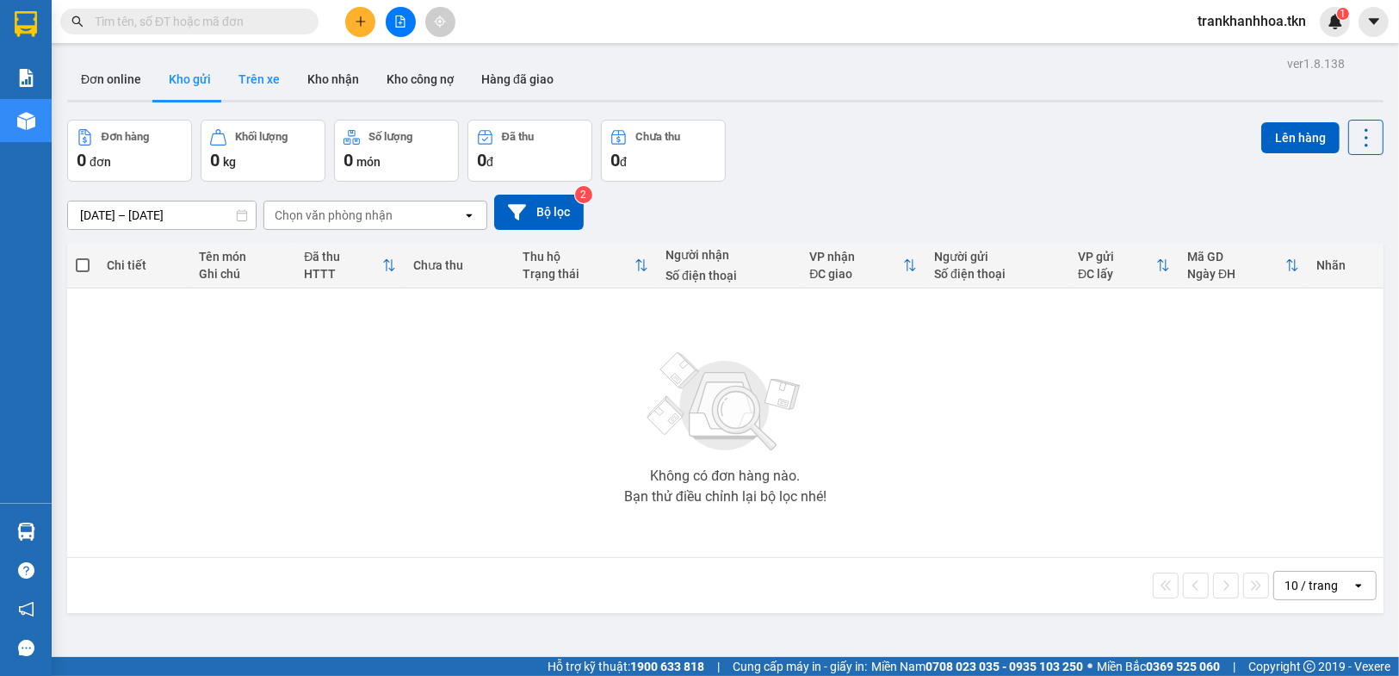
click at [261, 80] on button "Trên xe" at bounding box center [259, 79] width 69 height 41
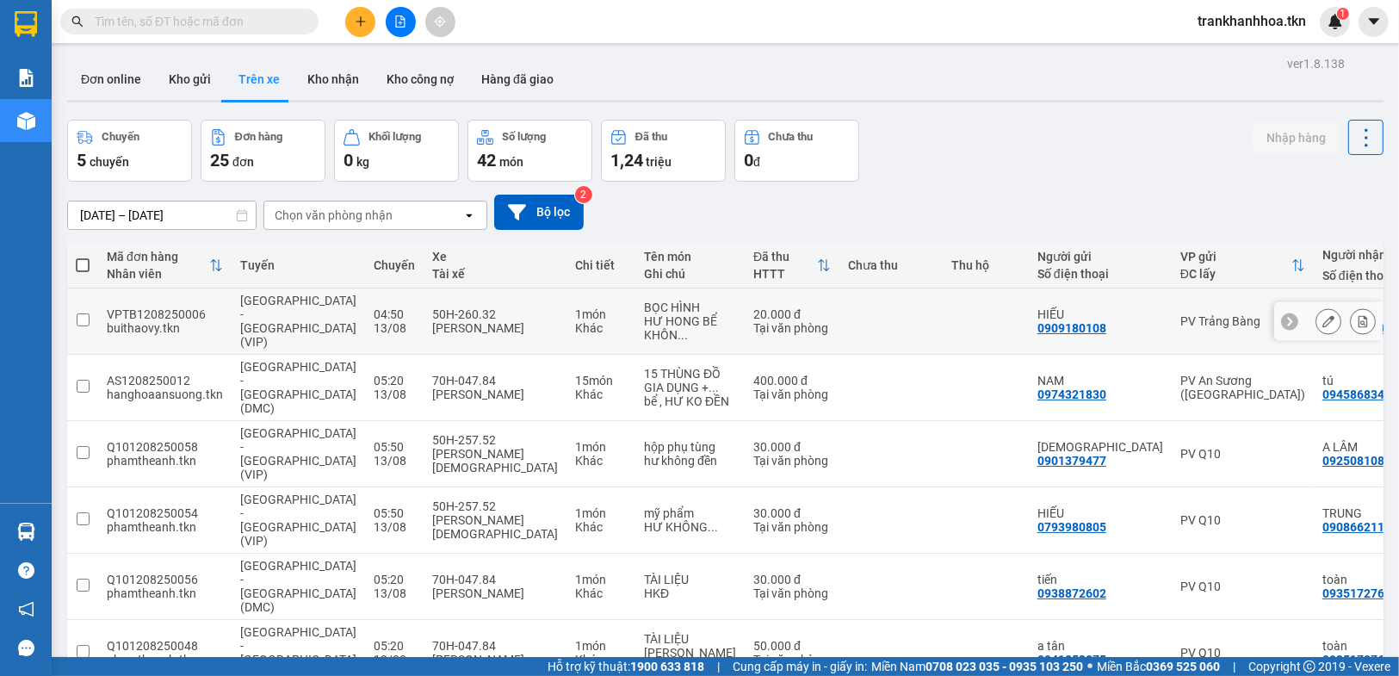
click at [1322, 315] on icon at bounding box center [1328, 321] width 12 height 12
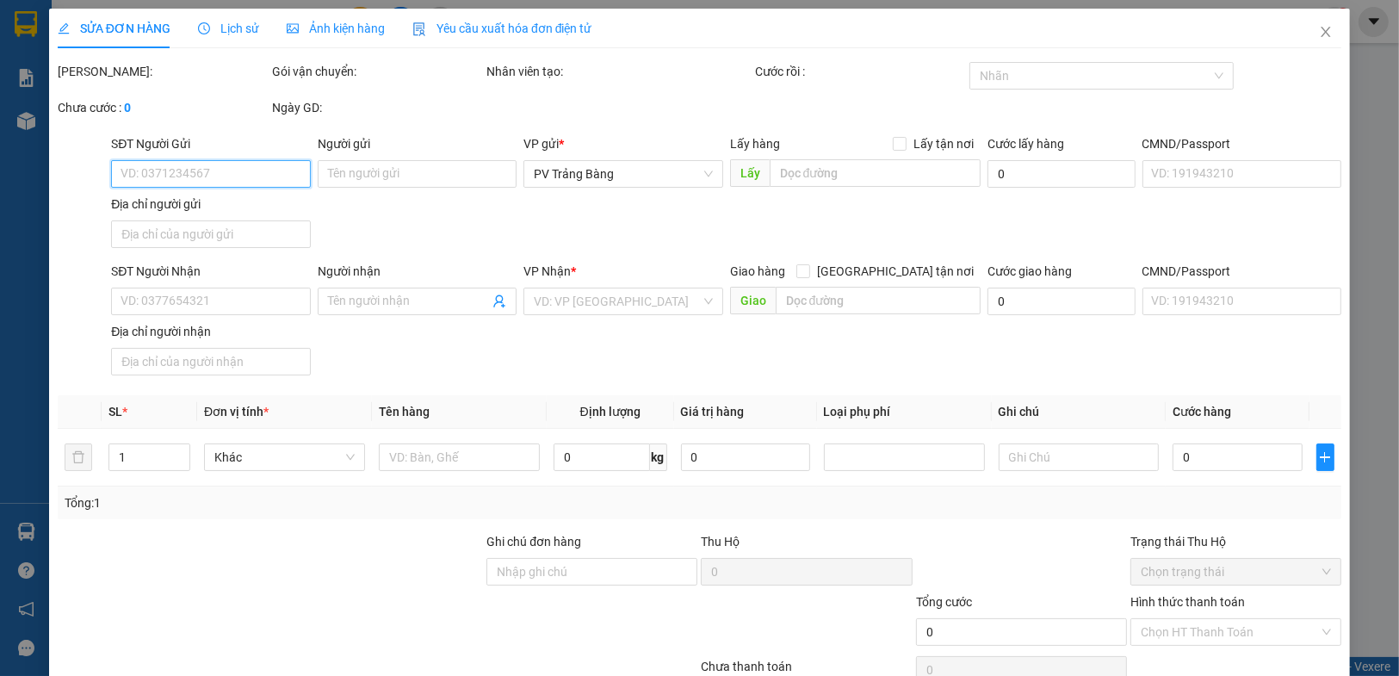
type input "0909180108"
type input "HIẾU"
type input "0907143209"
type input "VÂN"
type input "20.000"
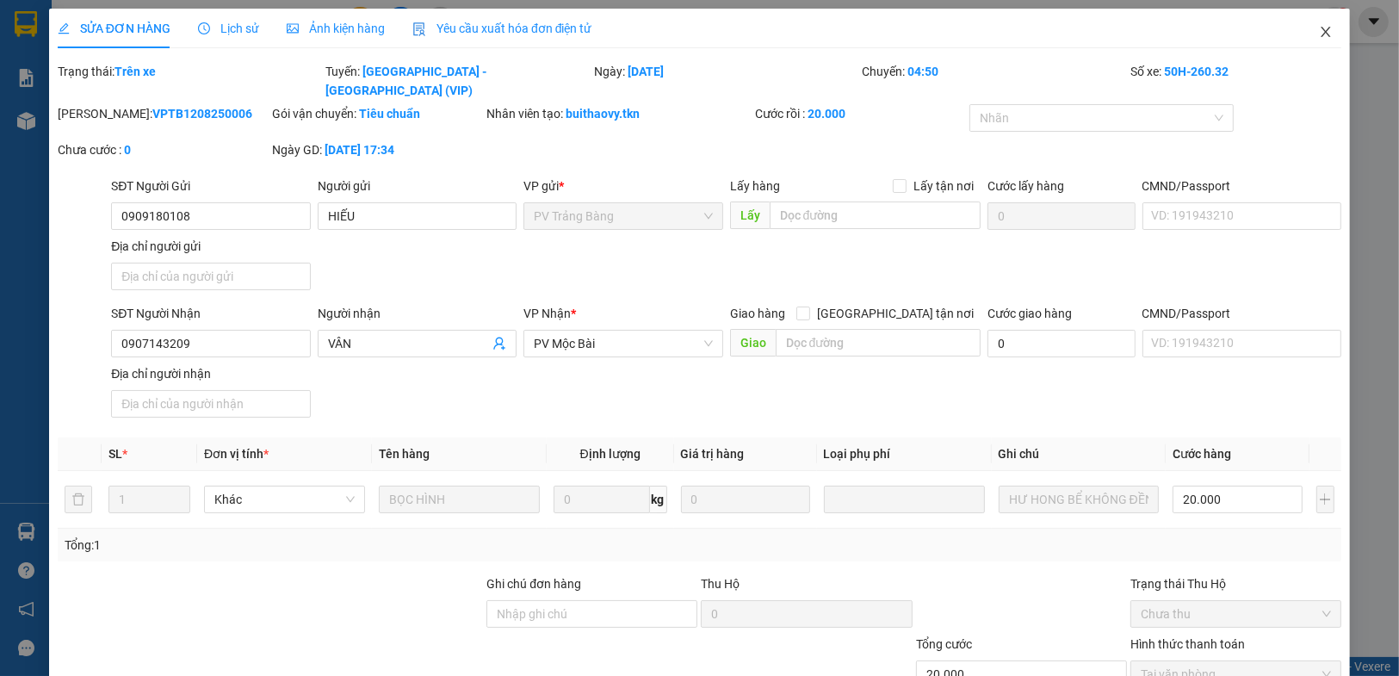
click at [1319, 32] on icon "close" at bounding box center [1326, 32] width 14 height 14
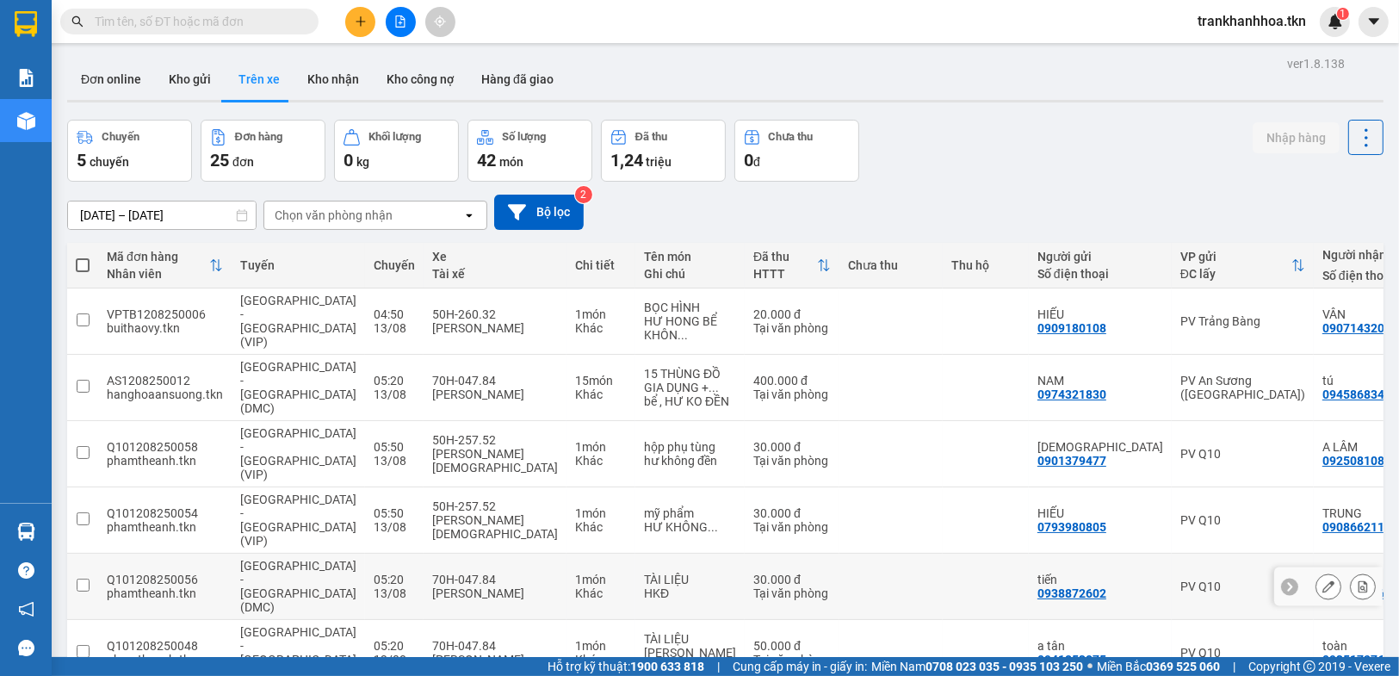
click at [47, 528] on div "Hàng sắp về" at bounding box center [26, 531] width 52 height 39
click at [821, 354] on section "Kết quả tìm kiếm ( 0 ) Bộ lọc No Data trankhanhhoa.tkn 1 Báo cáo Mẫu 1: Báo cáo…" at bounding box center [699, 338] width 1399 height 676
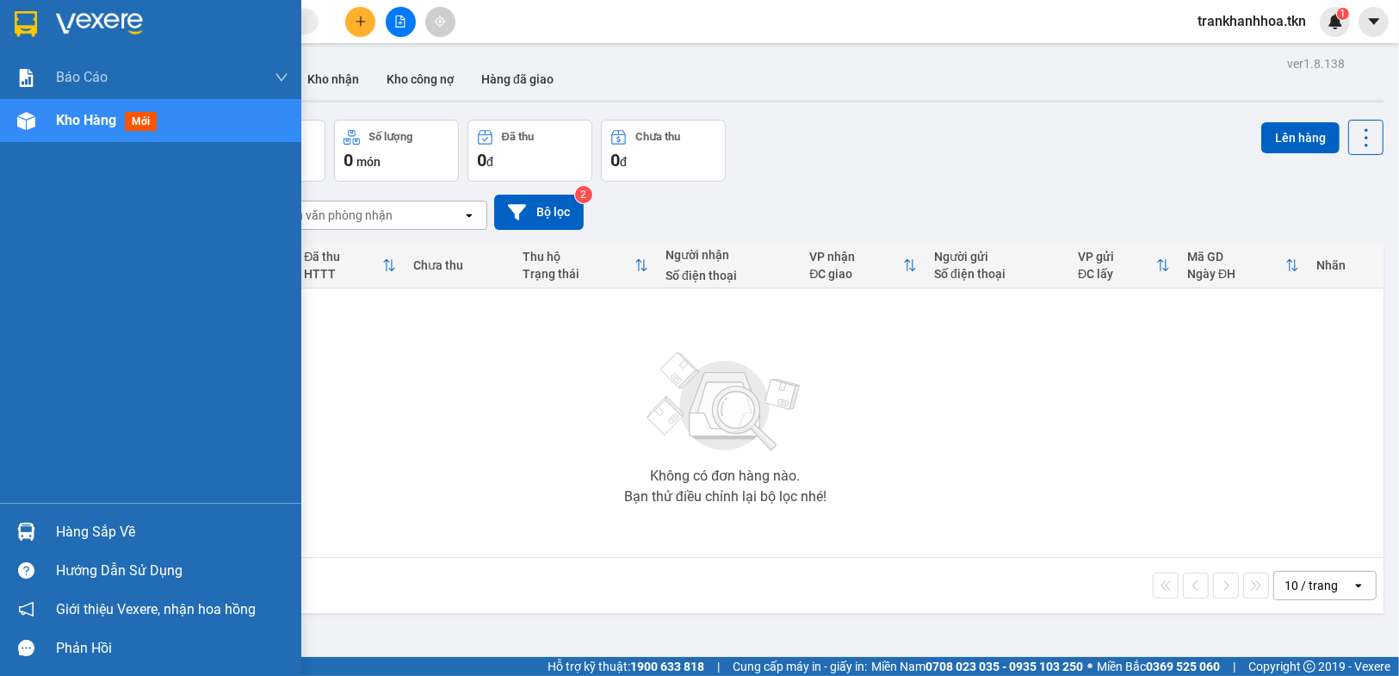
click at [108, 535] on div "Hàng sắp về" at bounding box center [172, 532] width 232 height 26
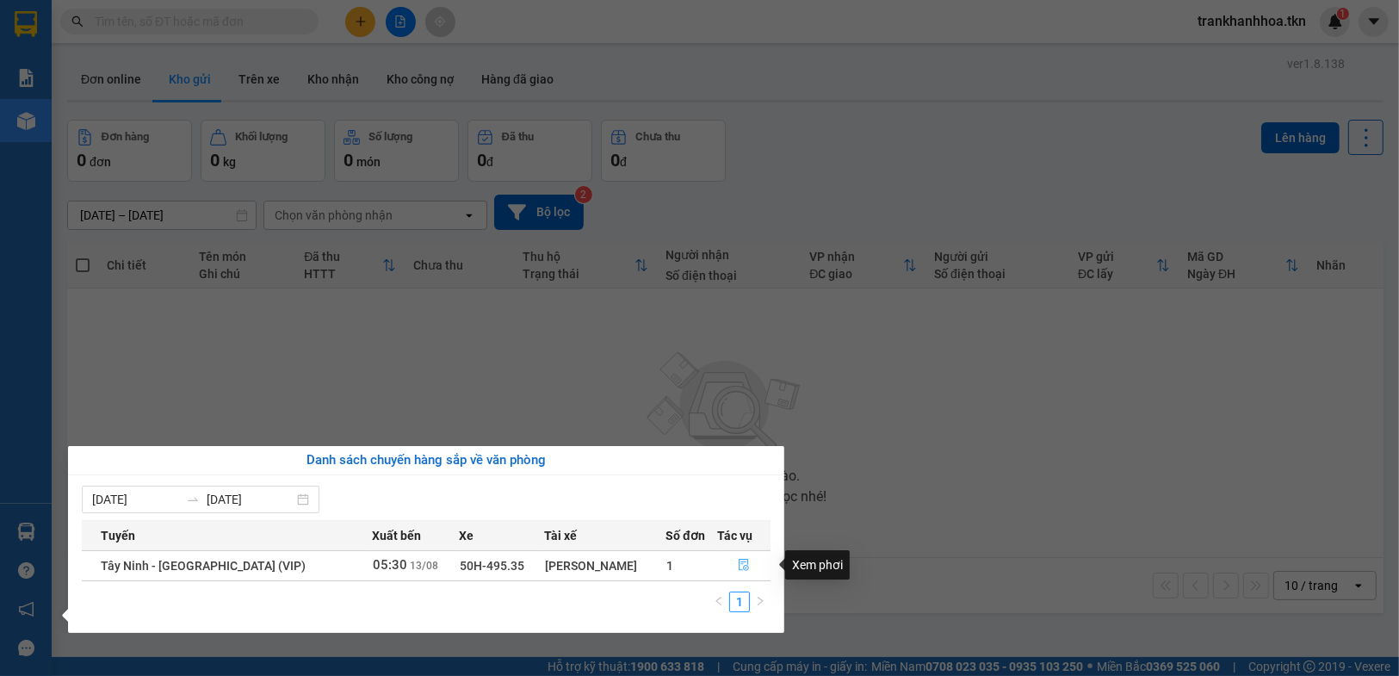
click at [738, 568] on icon "file-done" at bounding box center [744, 565] width 12 height 12
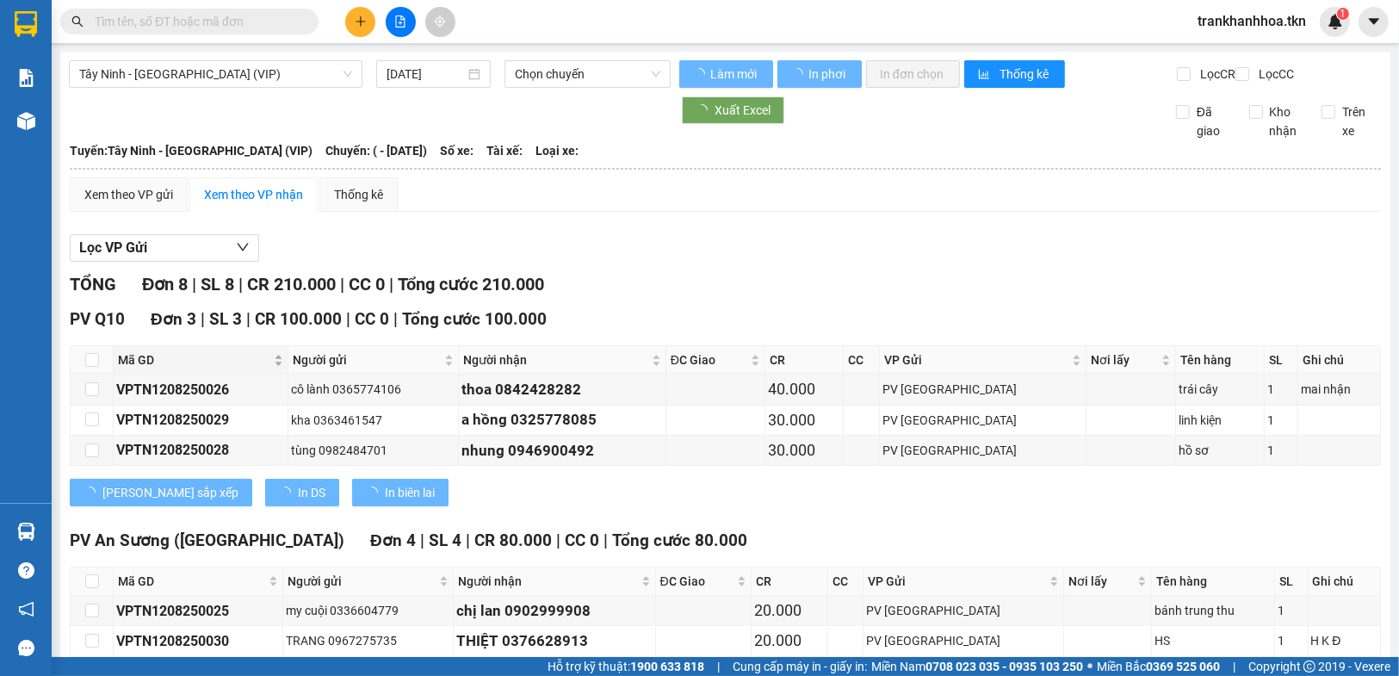
type input "[DATE]"
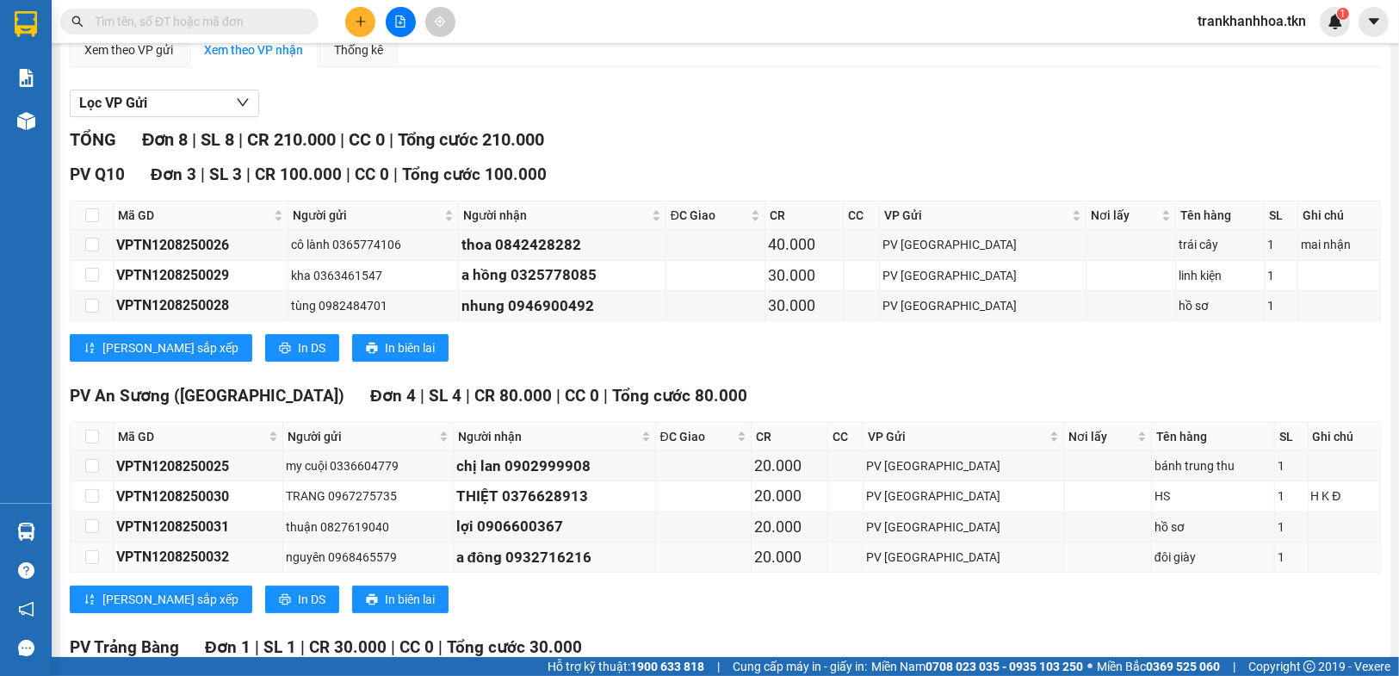
scroll to position [321, 0]
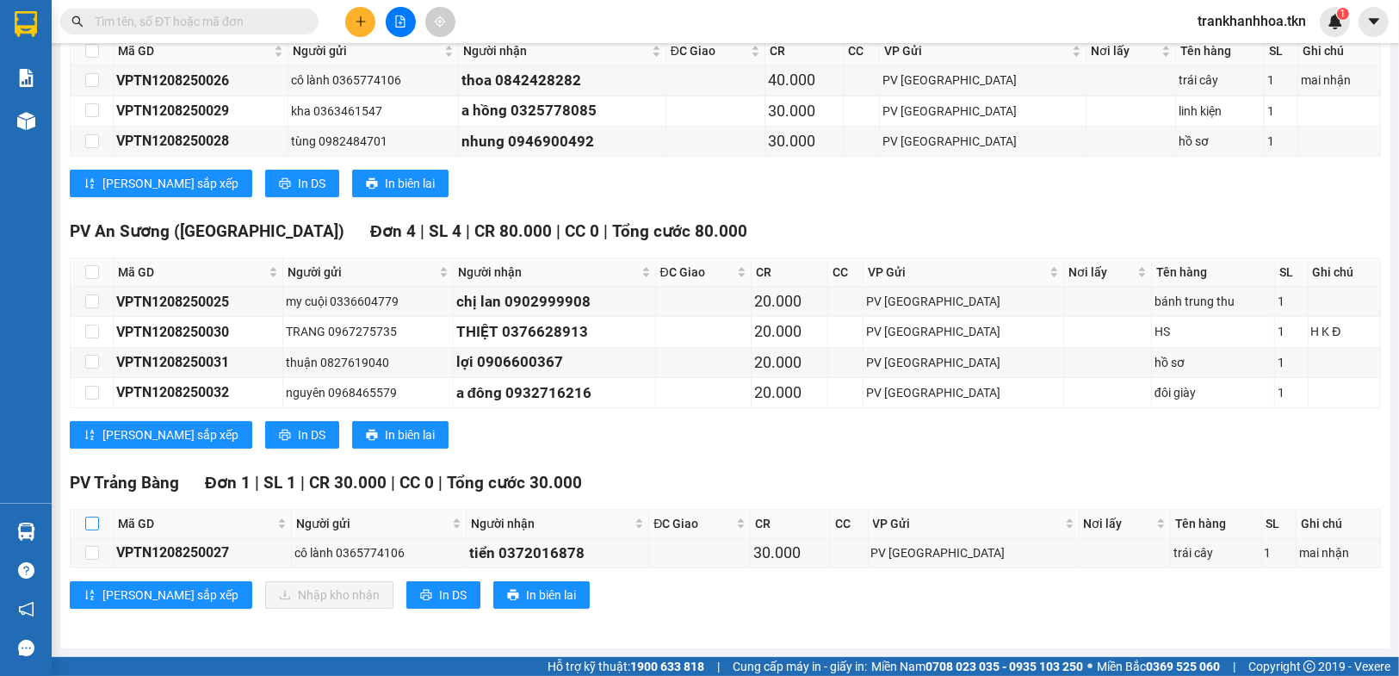
click at [97, 527] on input "checkbox" at bounding box center [92, 523] width 14 height 14
checkbox input "true"
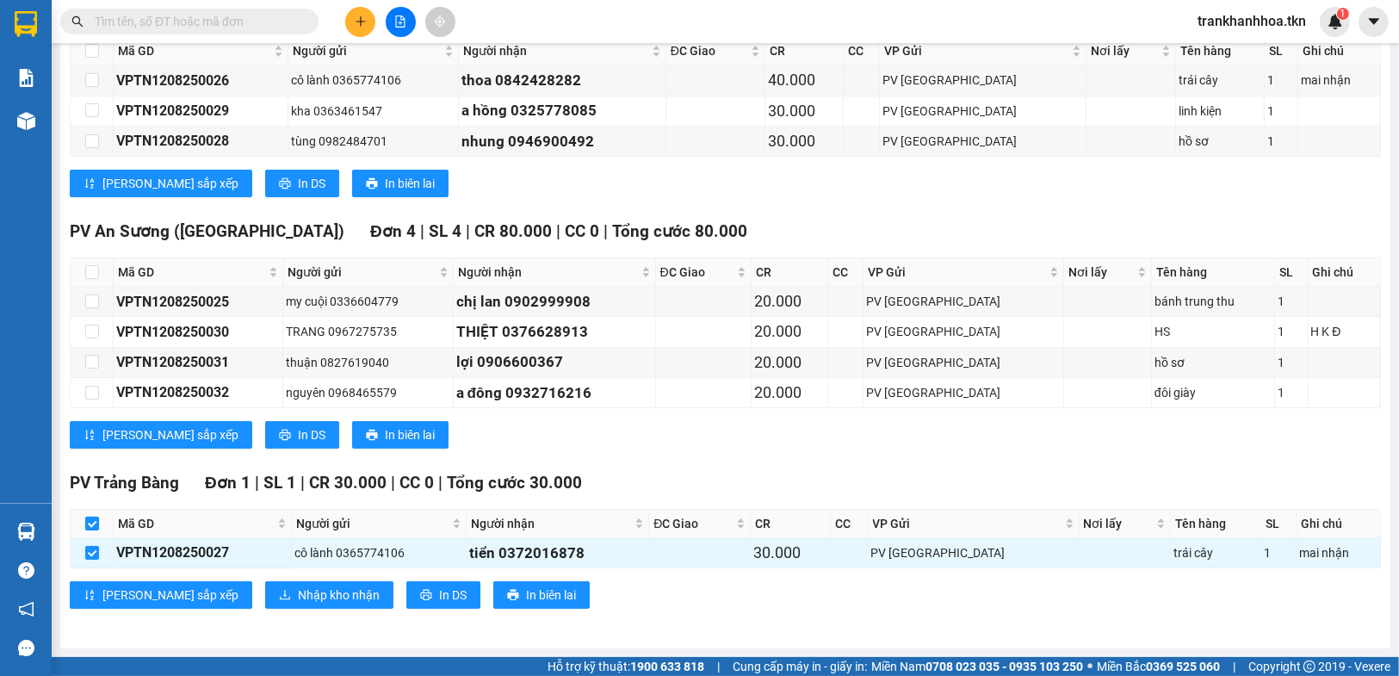
checkbox input "true"
click at [90, 522] on input "checkbox" at bounding box center [92, 523] width 14 height 14
checkbox input "false"
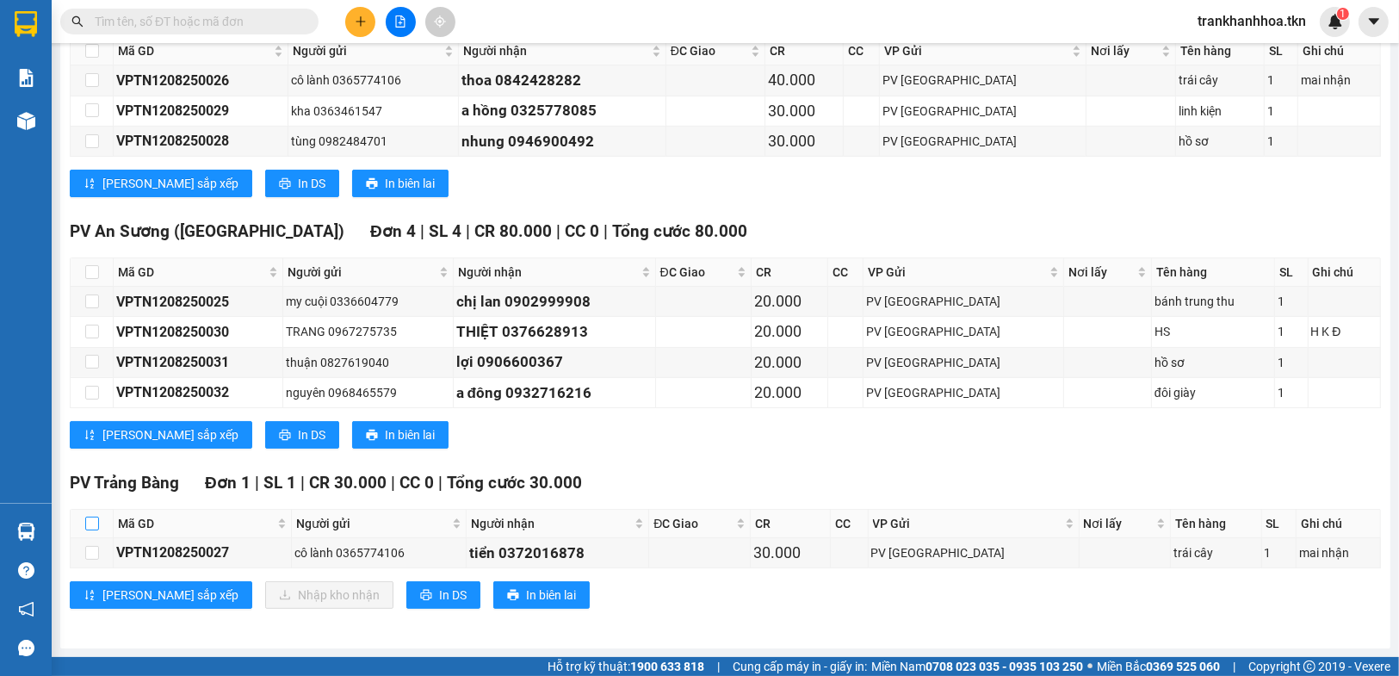
click at [90, 522] on input "checkbox" at bounding box center [92, 523] width 14 height 14
checkbox input "true"
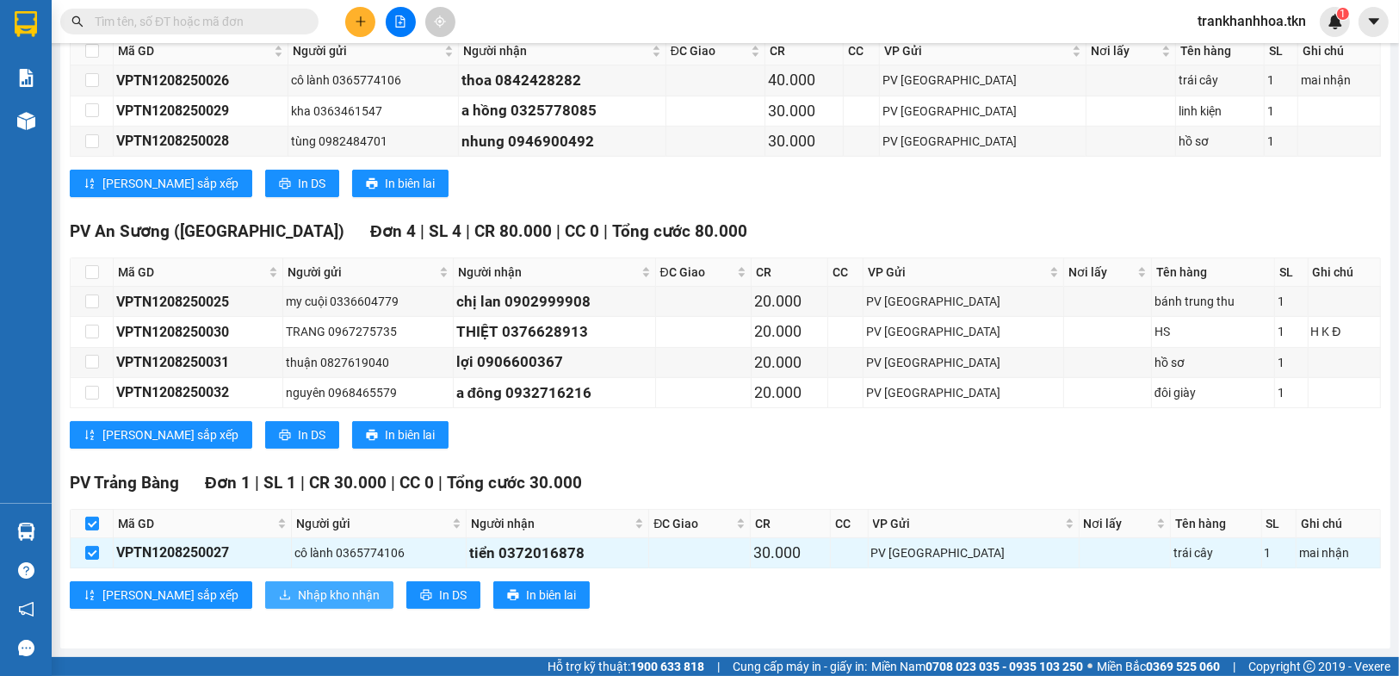
drag, startPoint x: 269, startPoint y: 592, endPoint x: 299, endPoint y: 587, distance: 30.6
click at [298, 591] on span "Nhập kho nhận" at bounding box center [339, 594] width 82 height 19
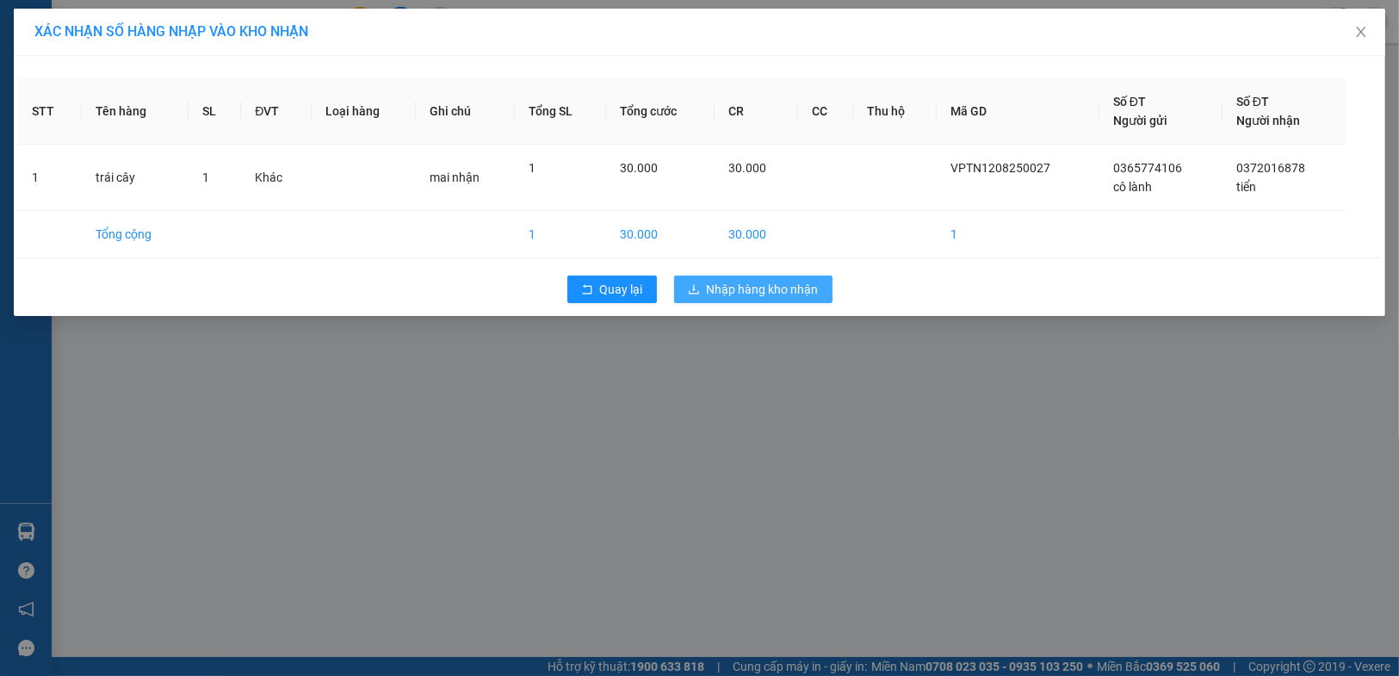
click at [751, 293] on span "Nhập hàng kho nhận" at bounding box center [763, 289] width 112 height 19
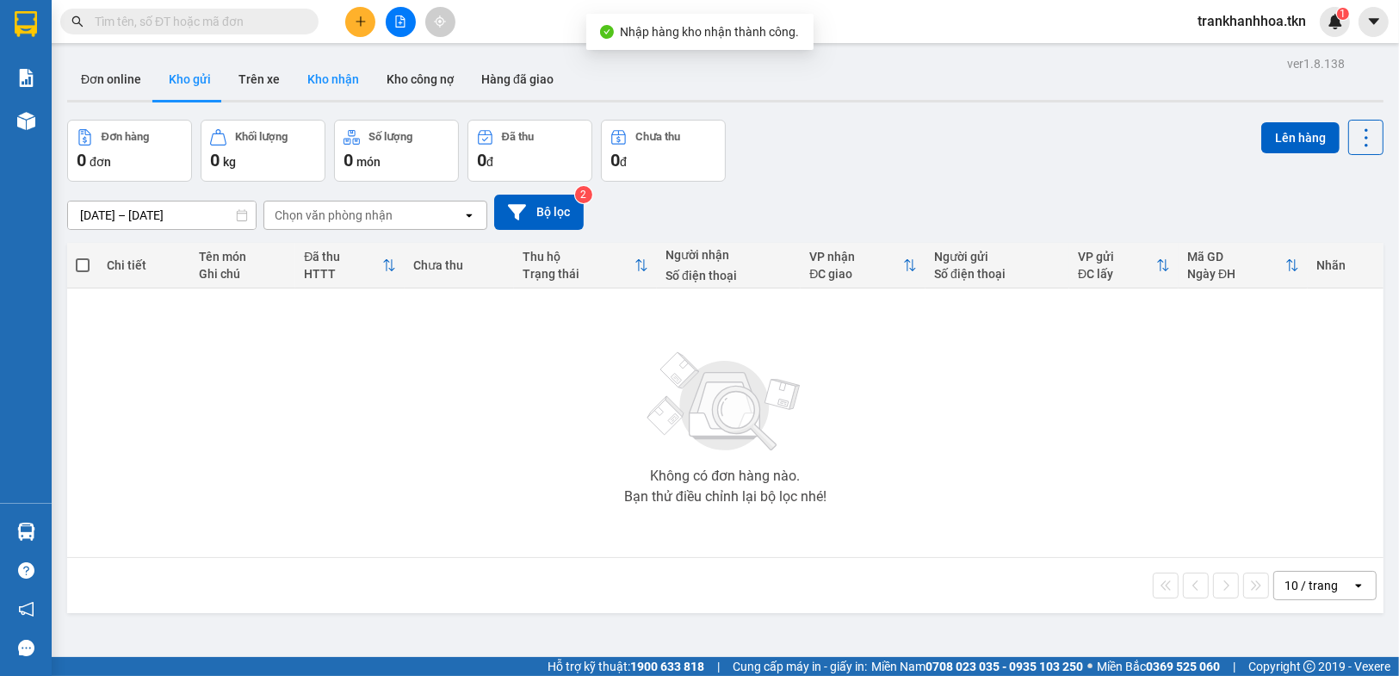
click at [332, 81] on button "Kho nhận" at bounding box center [332, 79] width 79 height 41
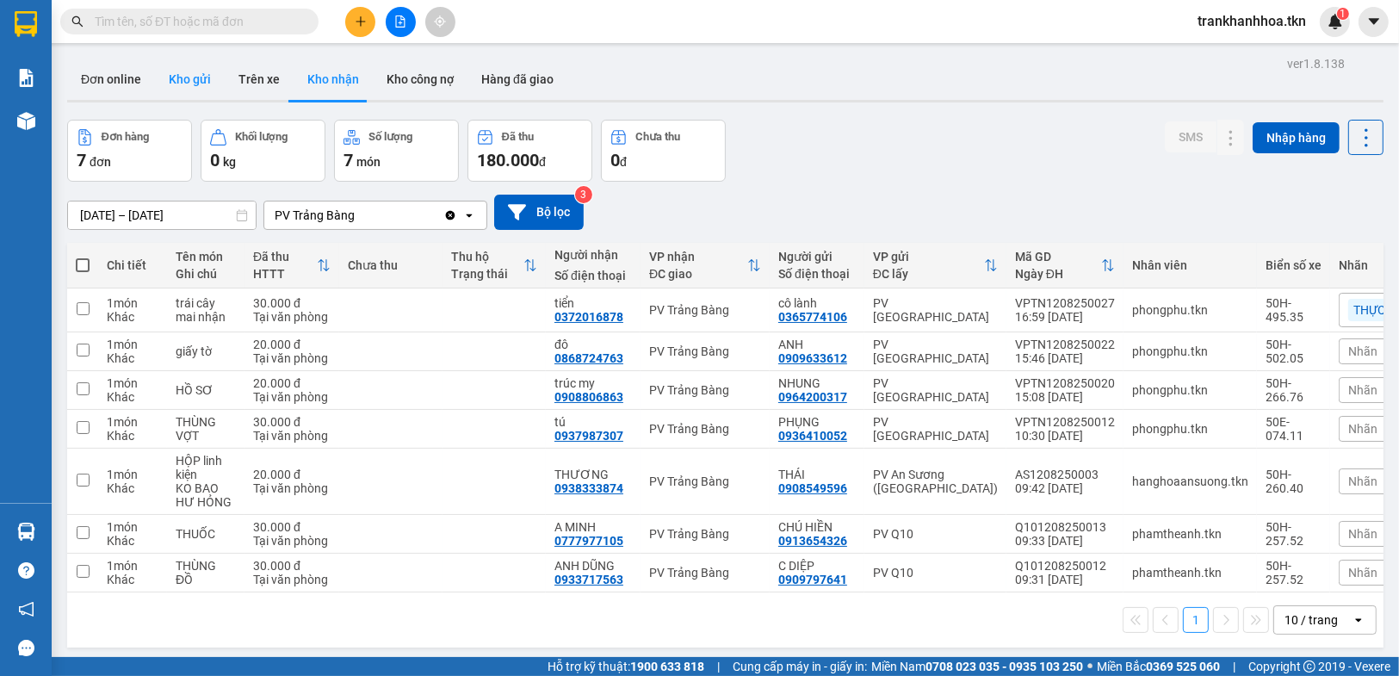
click at [212, 77] on button "Kho gửi" at bounding box center [190, 79] width 70 height 41
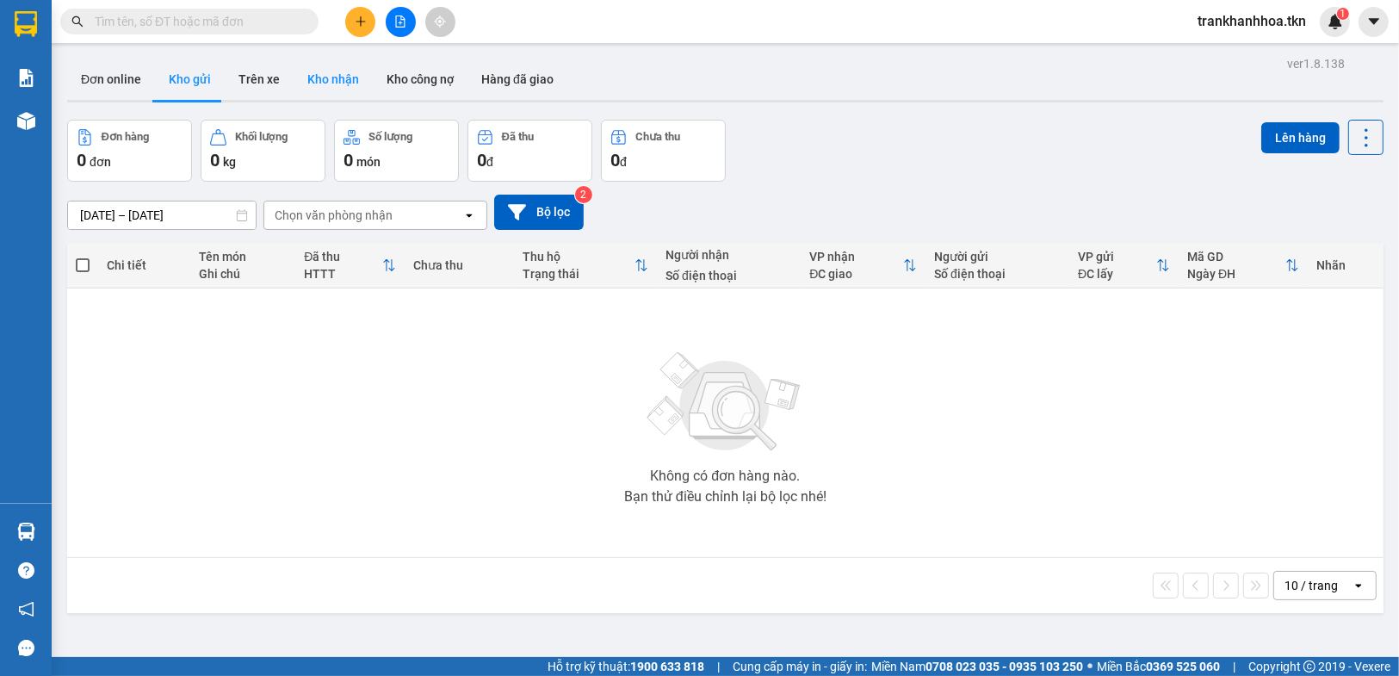
click at [334, 86] on button "Kho nhận" at bounding box center [332, 79] width 79 height 41
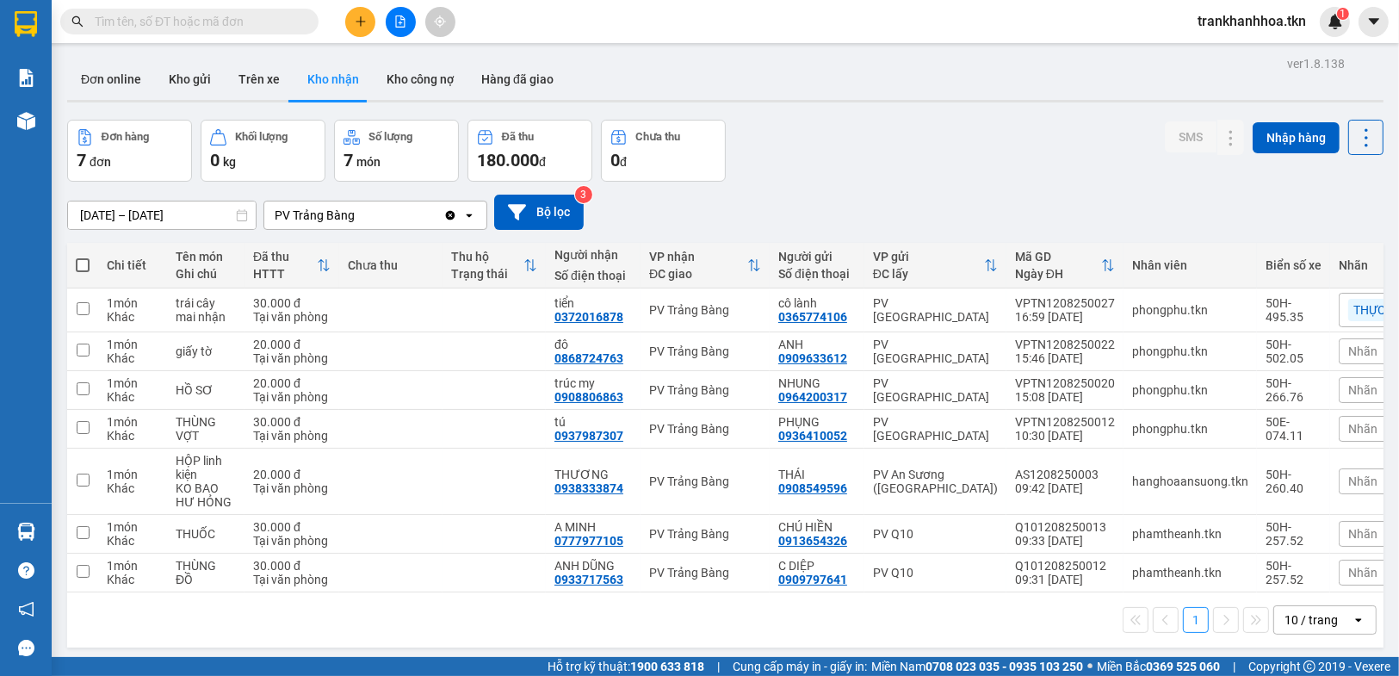
drag, startPoint x: 269, startPoint y: 81, endPoint x: 287, endPoint y: 76, distance: 18.8
click at [273, 80] on button "Trên xe" at bounding box center [259, 79] width 69 height 41
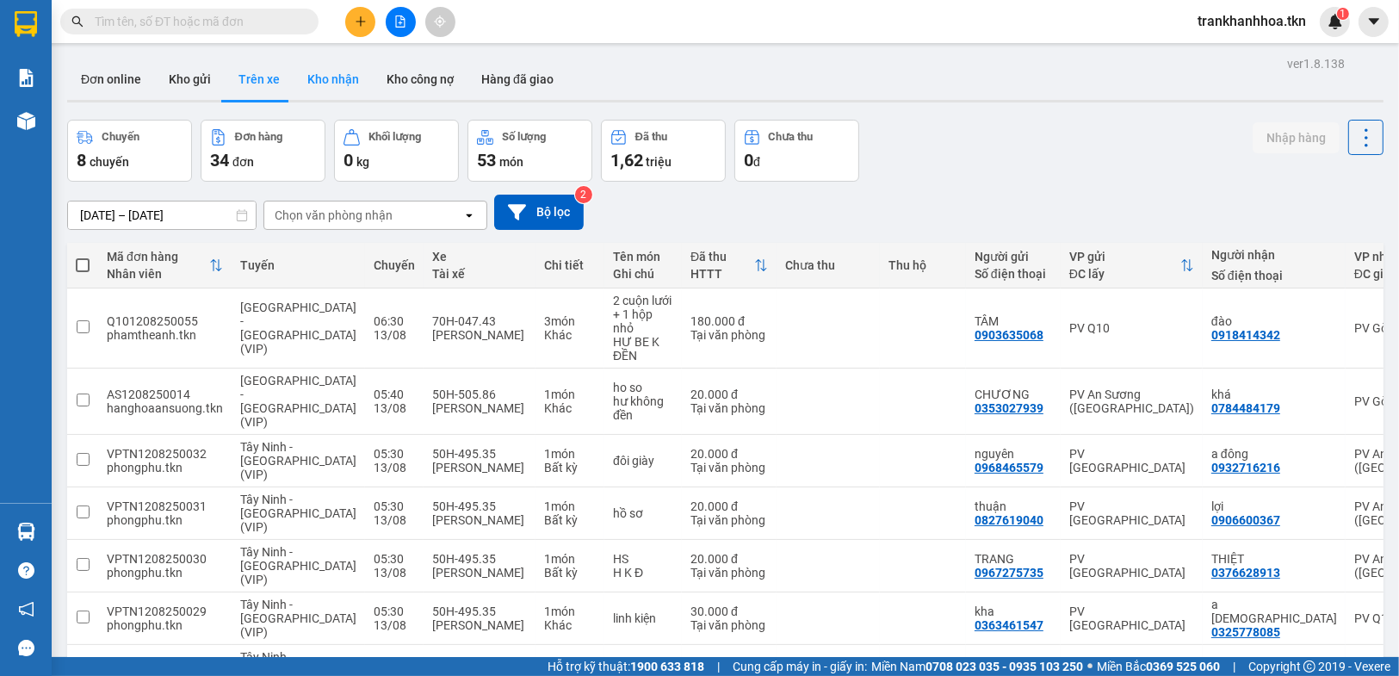
click at [337, 82] on button "Kho nhận" at bounding box center [332, 79] width 79 height 41
type input "[DATE] – [DATE]"
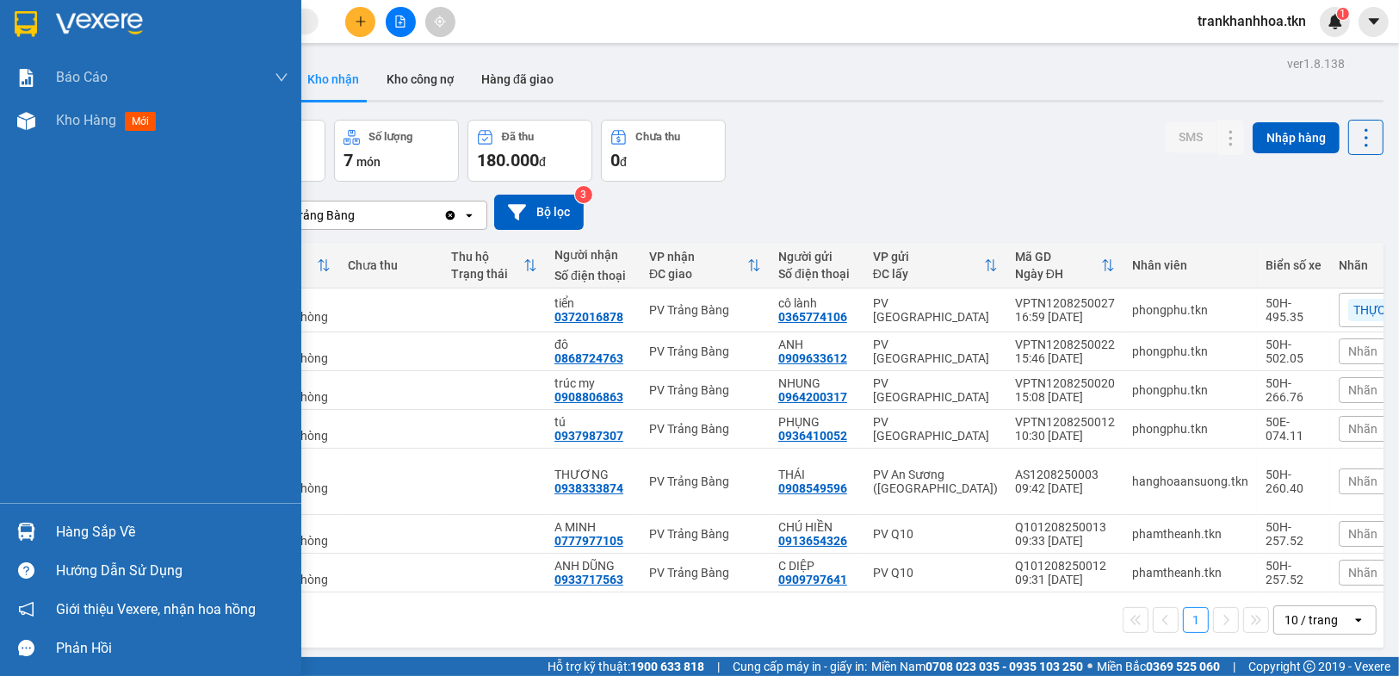
click at [22, 532] on img at bounding box center [26, 531] width 18 height 18
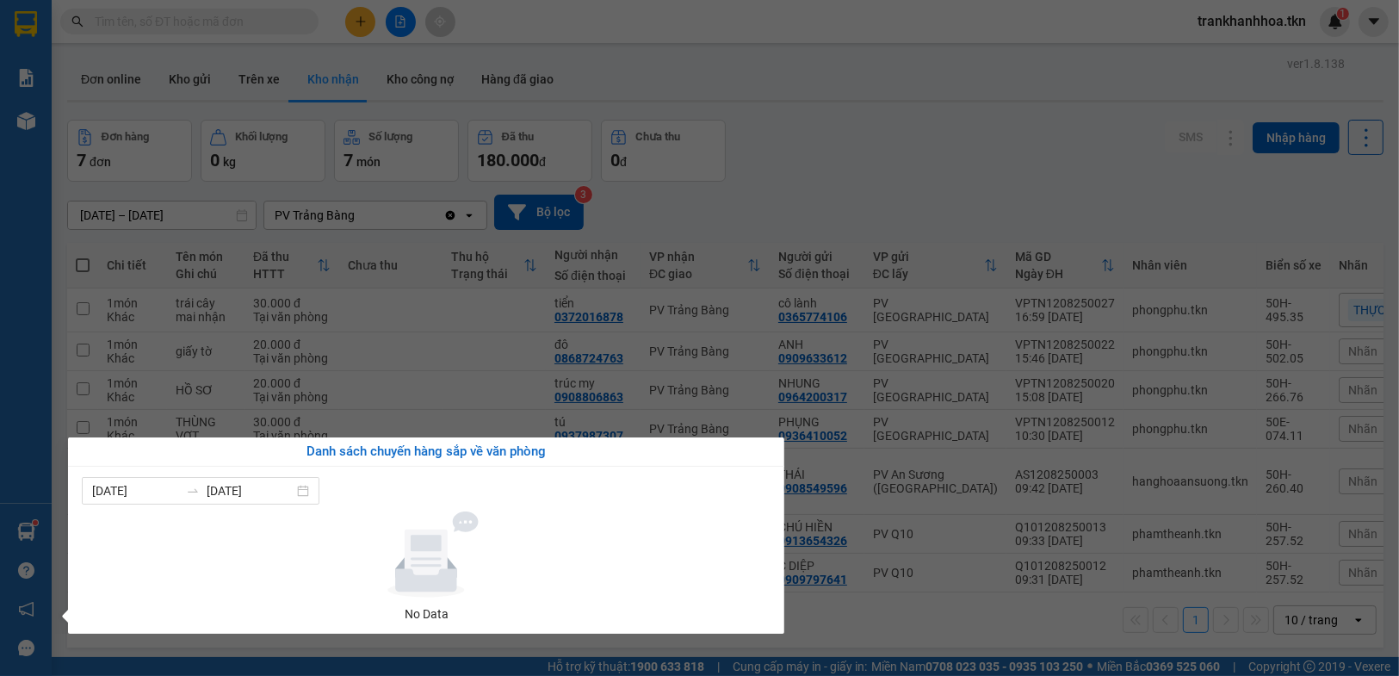
click at [397, 373] on section "Kết quả tìm kiếm ( 0 ) Bộ lọc No Data trankhanhhoa.tkn 1 Báo cáo Mẫu 1: Báo cáo…" at bounding box center [699, 338] width 1399 height 676
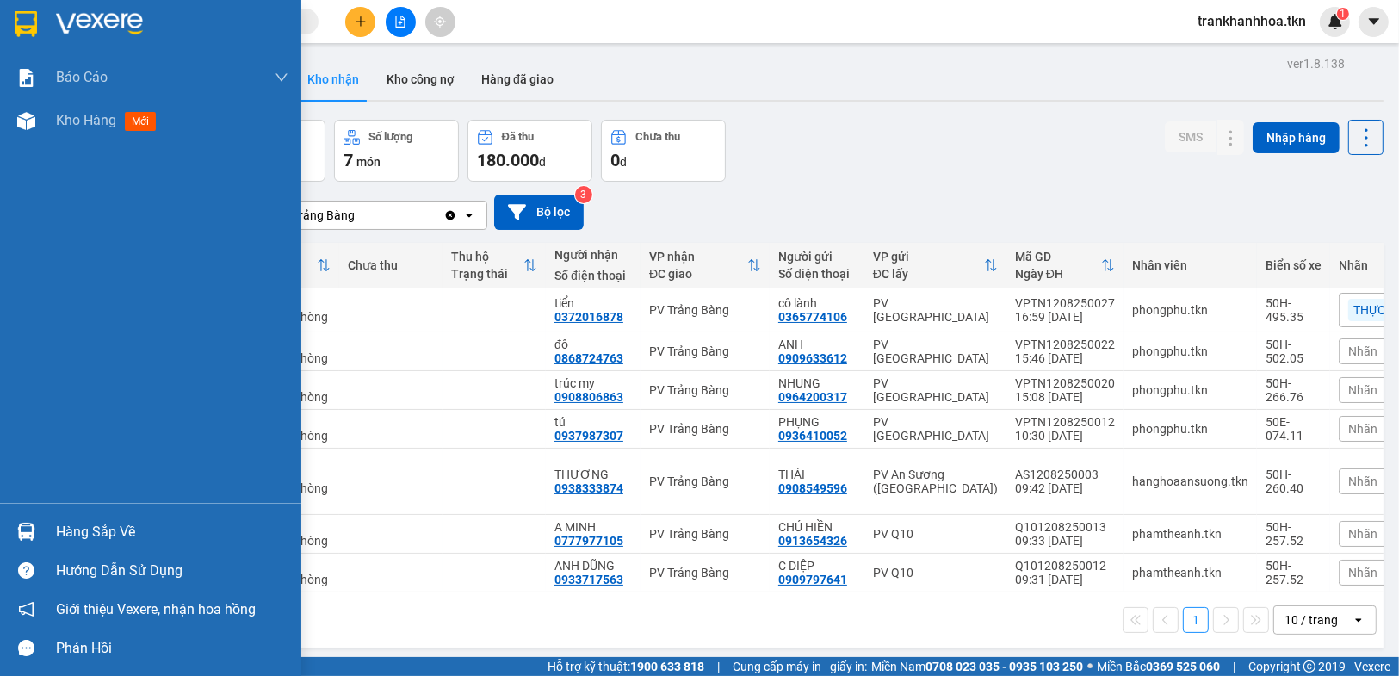
click at [52, 524] on div "Hàng sắp về" at bounding box center [150, 531] width 301 height 39
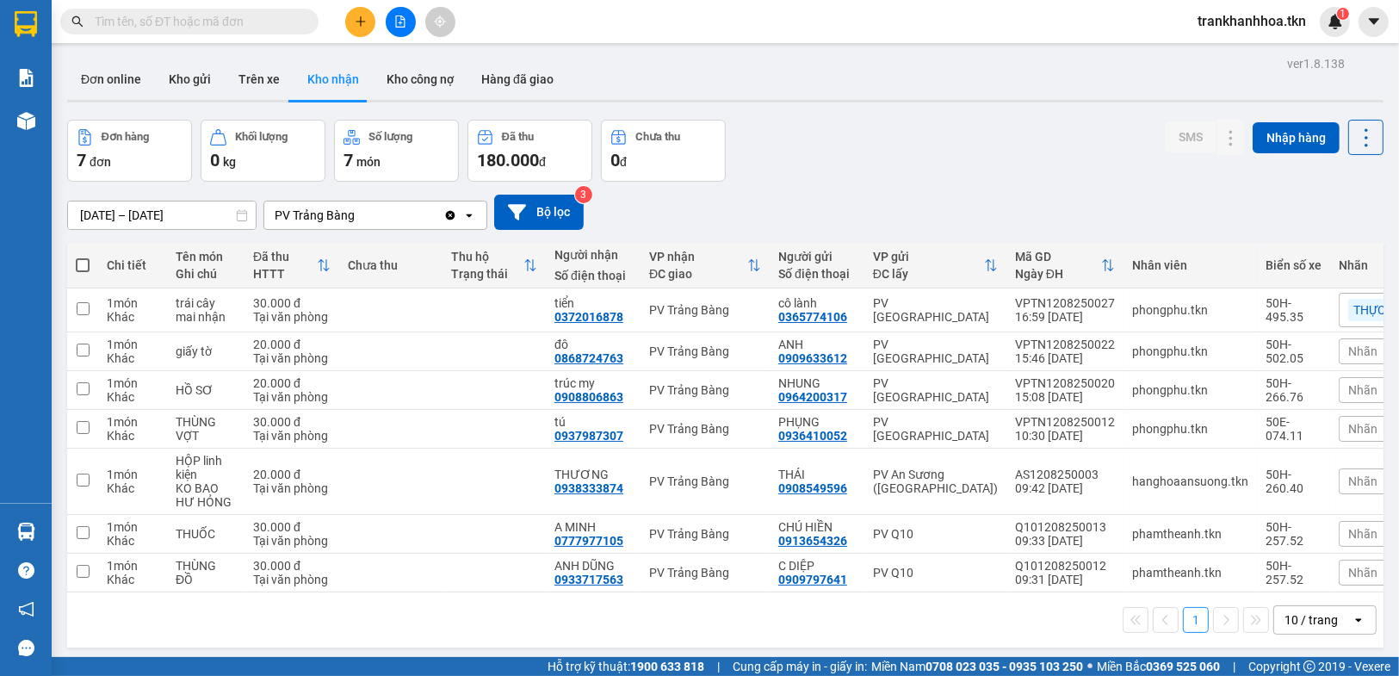
click at [862, 151] on section "Kết quả tìm kiếm ( 0 ) Bộ lọc No Data trankhanhhoa.tkn 1 Báo cáo Mẫu 1: Báo cáo…" at bounding box center [699, 338] width 1399 height 676
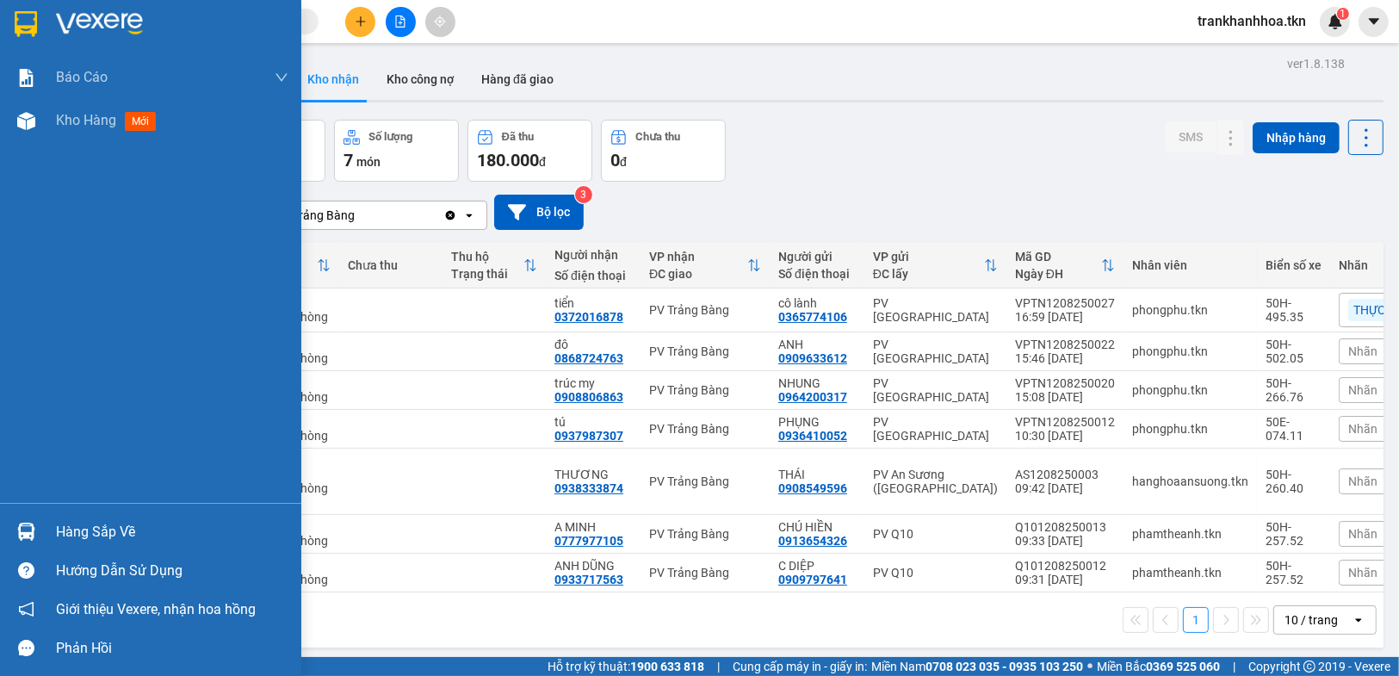
click at [19, 517] on div at bounding box center [26, 531] width 30 height 30
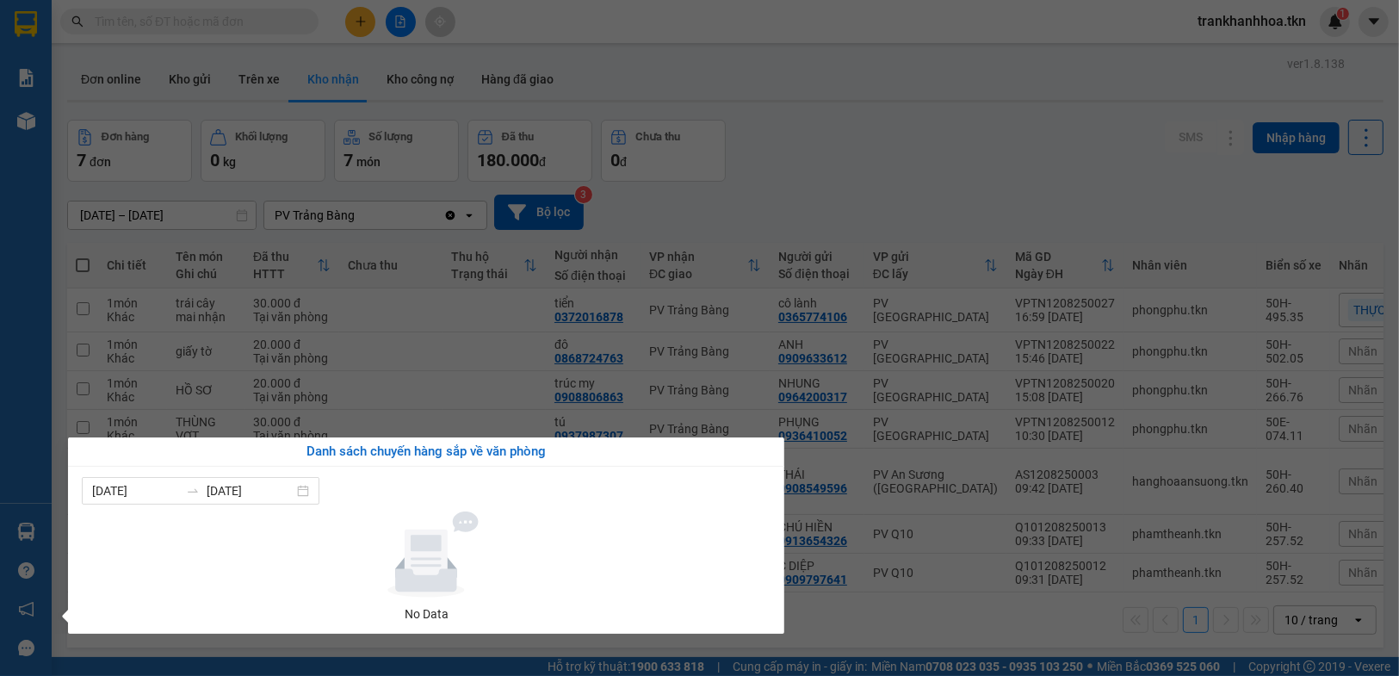
click at [471, 391] on section "Kết quả tìm kiếm ( 0 ) Bộ lọc No Data trankhanhhoa.tkn 1 Báo cáo Mẫu 1: Báo cáo…" at bounding box center [699, 338] width 1399 height 676
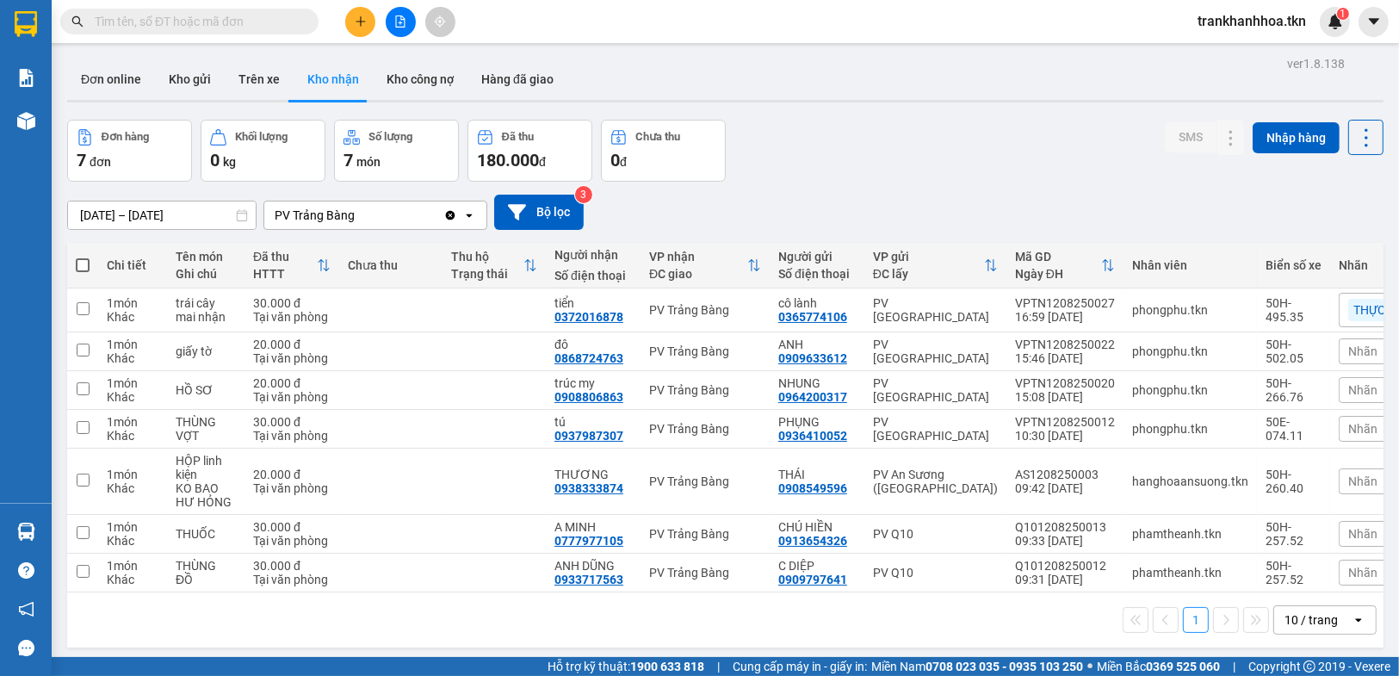
click at [148, 19] on input "text" at bounding box center [196, 21] width 203 height 19
click at [358, 17] on icon "plus" at bounding box center [361, 21] width 12 height 12
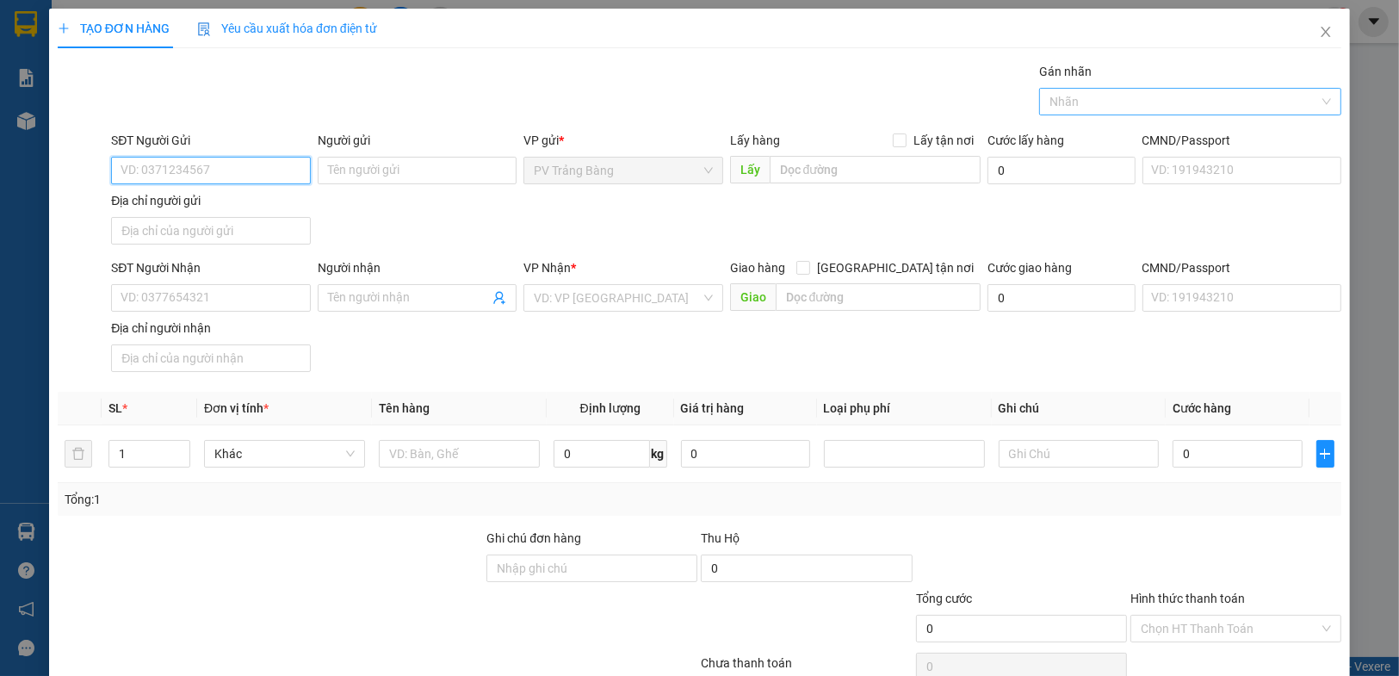
click at [1124, 102] on div at bounding box center [1181, 101] width 276 height 21
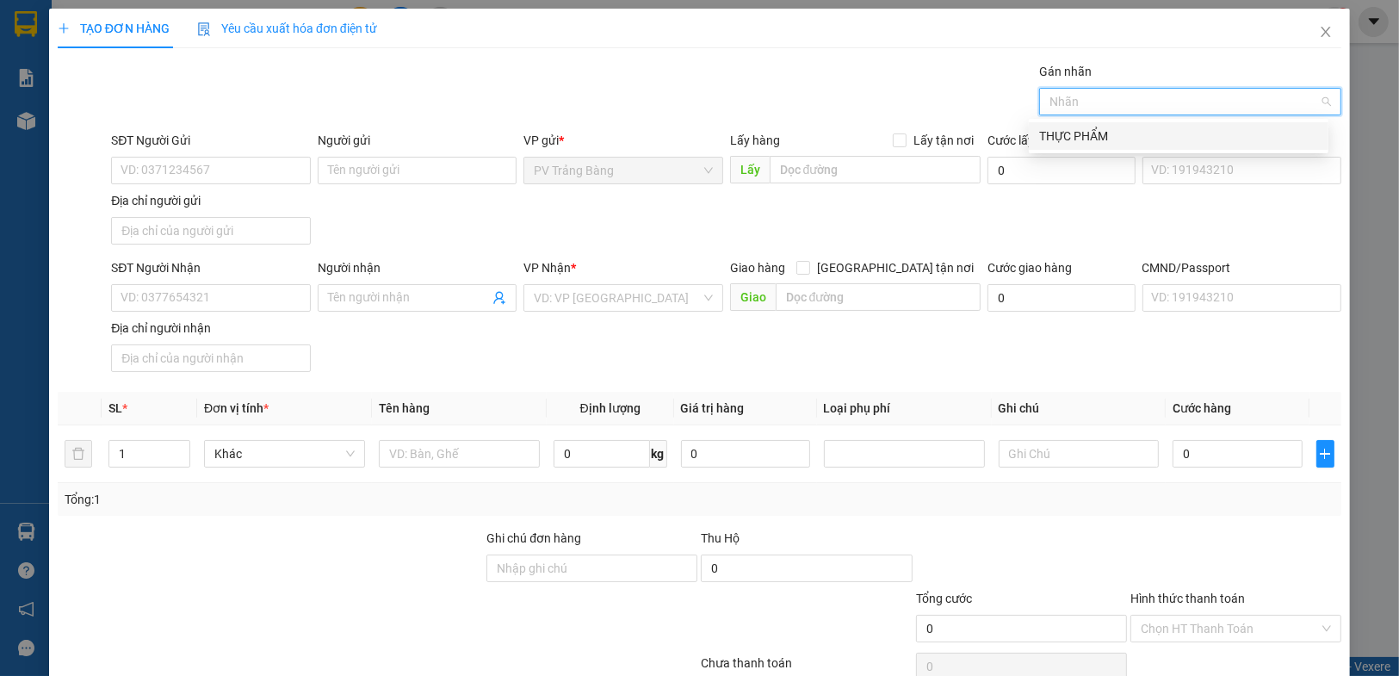
click at [1124, 102] on div at bounding box center [1181, 101] width 276 height 21
click at [785, 53] on div "TẠO ĐƠN HÀNG Yêu cầu xuất hóa đơn điện tử Transit Pickup Surcharge Ids Transit …" at bounding box center [699, 366] width 1283 height 715
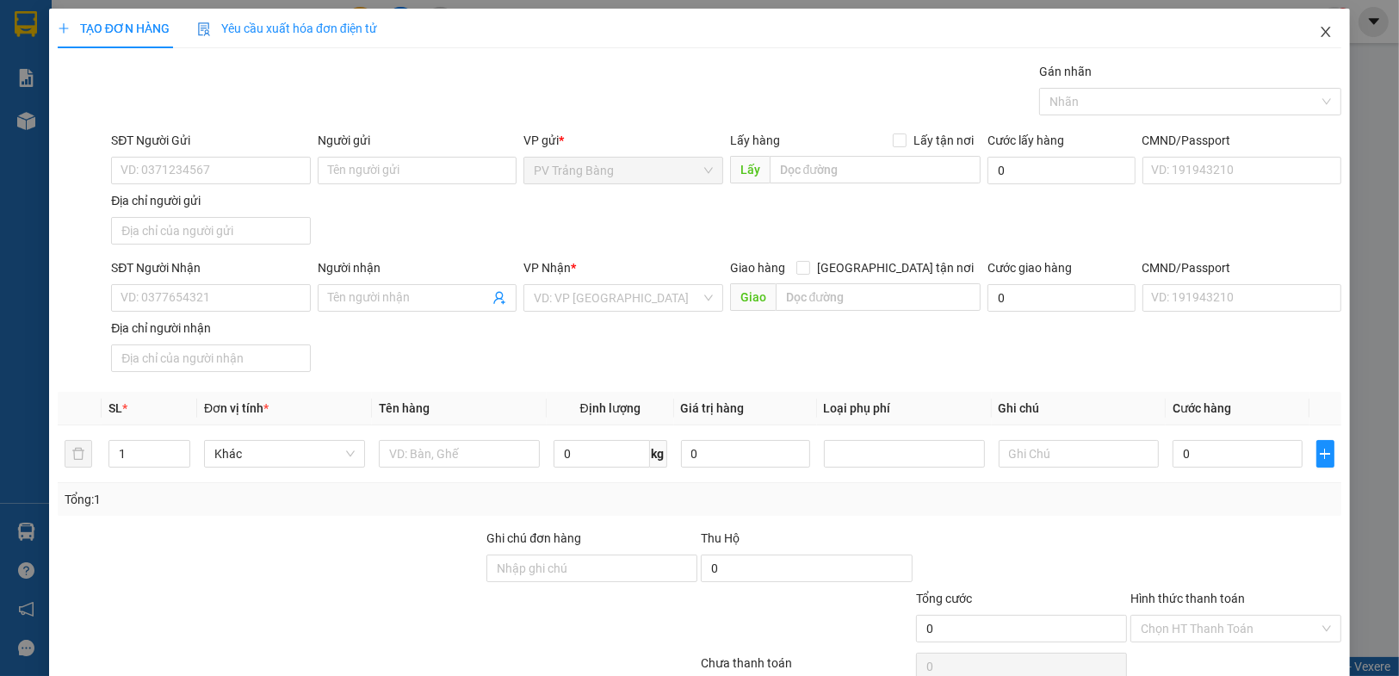
click at [1319, 34] on icon "close" at bounding box center [1326, 32] width 14 height 14
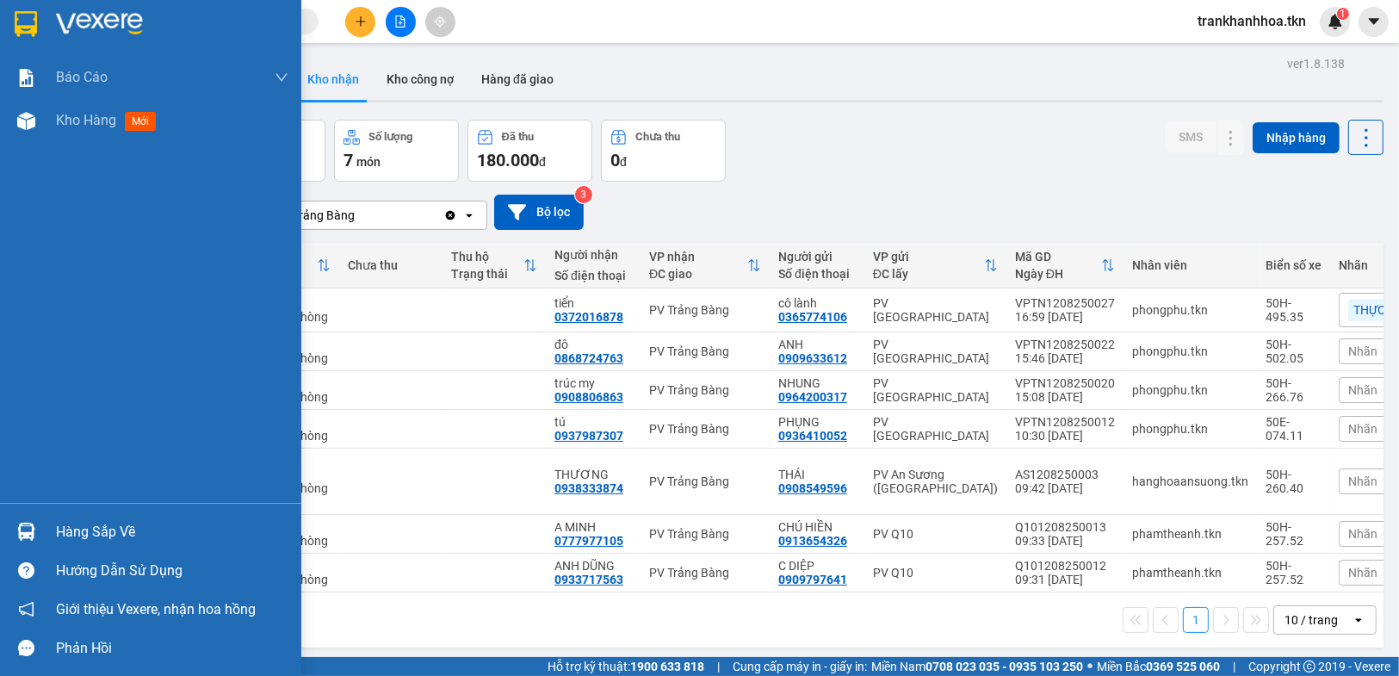
click at [63, 524] on div "Hàng sắp về" at bounding box center [172, 532] width 232 height 26
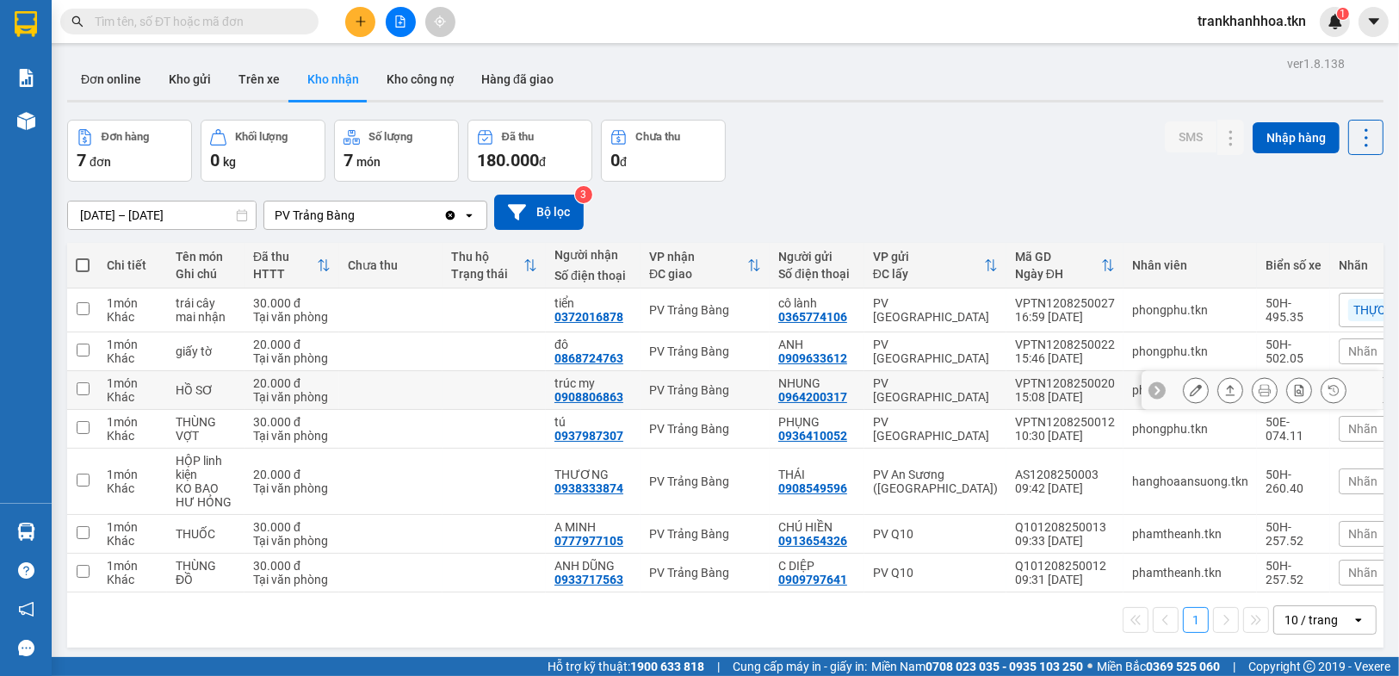
click at [453, 371] on section "Kết quả tìm kiếm ( 0 ) Bộ lọc No Data trankhanhhoa.tkn 1 Báo cáo Mẫu 1: Báo cáo…" at bounding box center [699, 338] width 1399 height 676
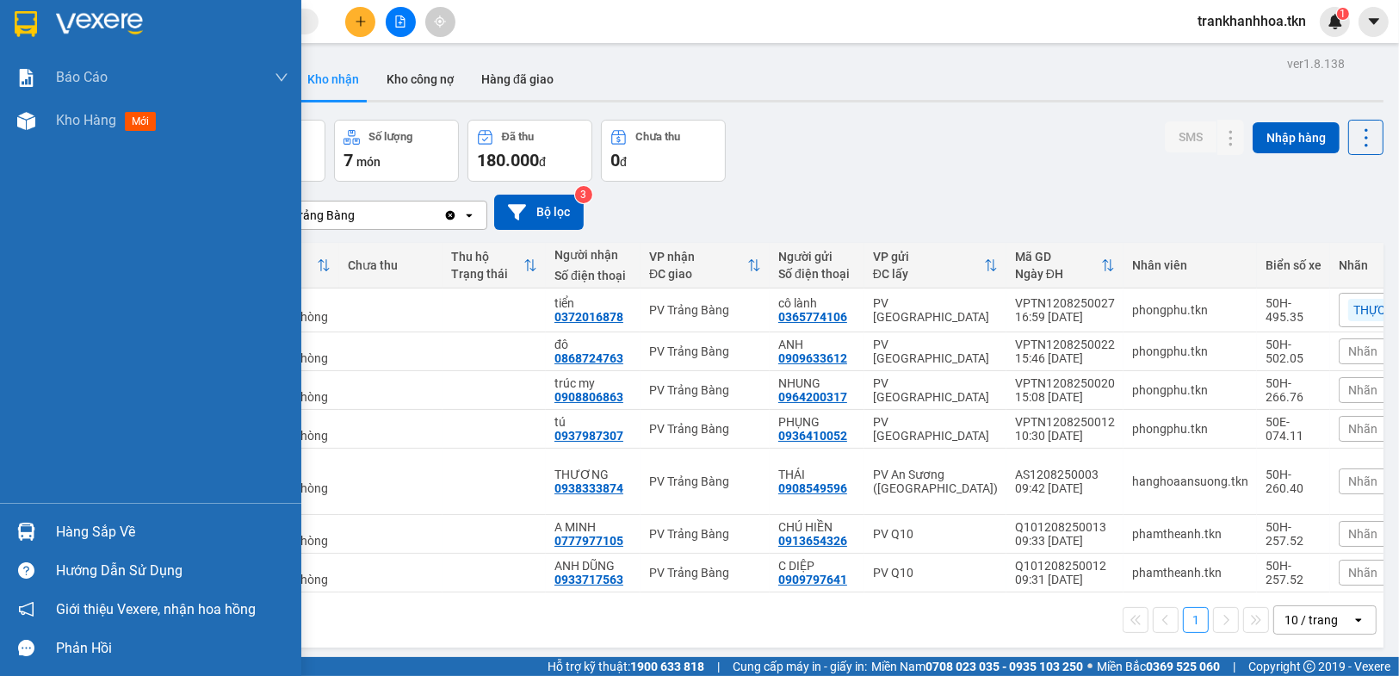
click at [35, 527] on div at bounding box center [26, 531] width 30 height 30
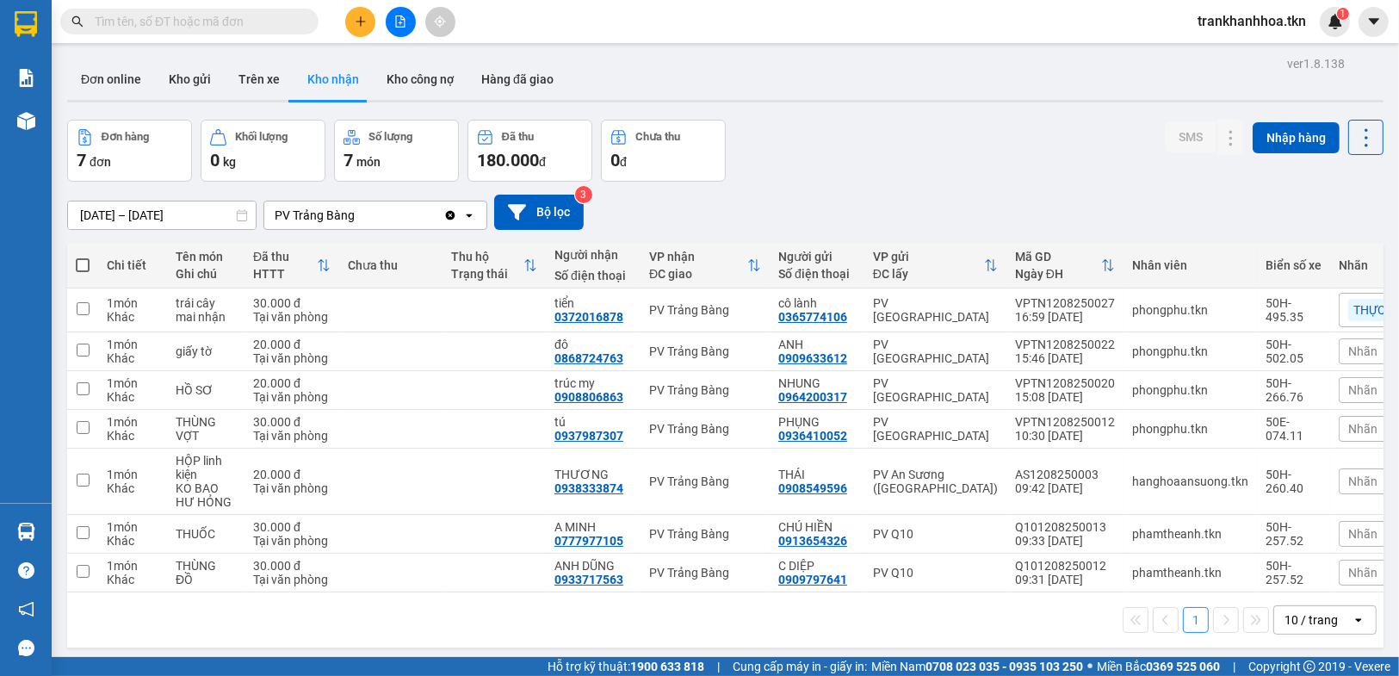
click at [1053, 99] on section "Kết quả tìm kiếm ( 0 ) Bộ lọc No Data trankhanhhoa.tkn 1 Báo cáo Mẫu 1: Báo cáo…" at bounding box center [699, 338] width 1399 height 676
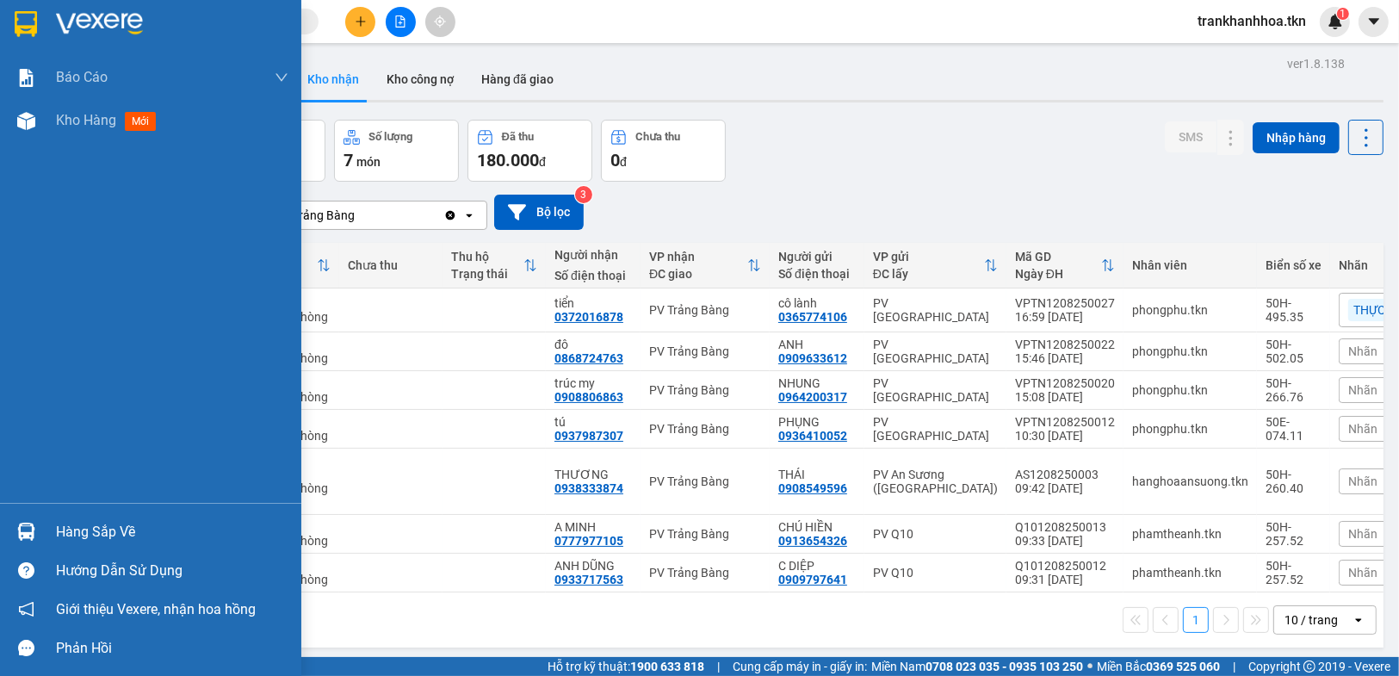
click at [34, 521] on div at bounding box center [26, 531] width 30 height 30
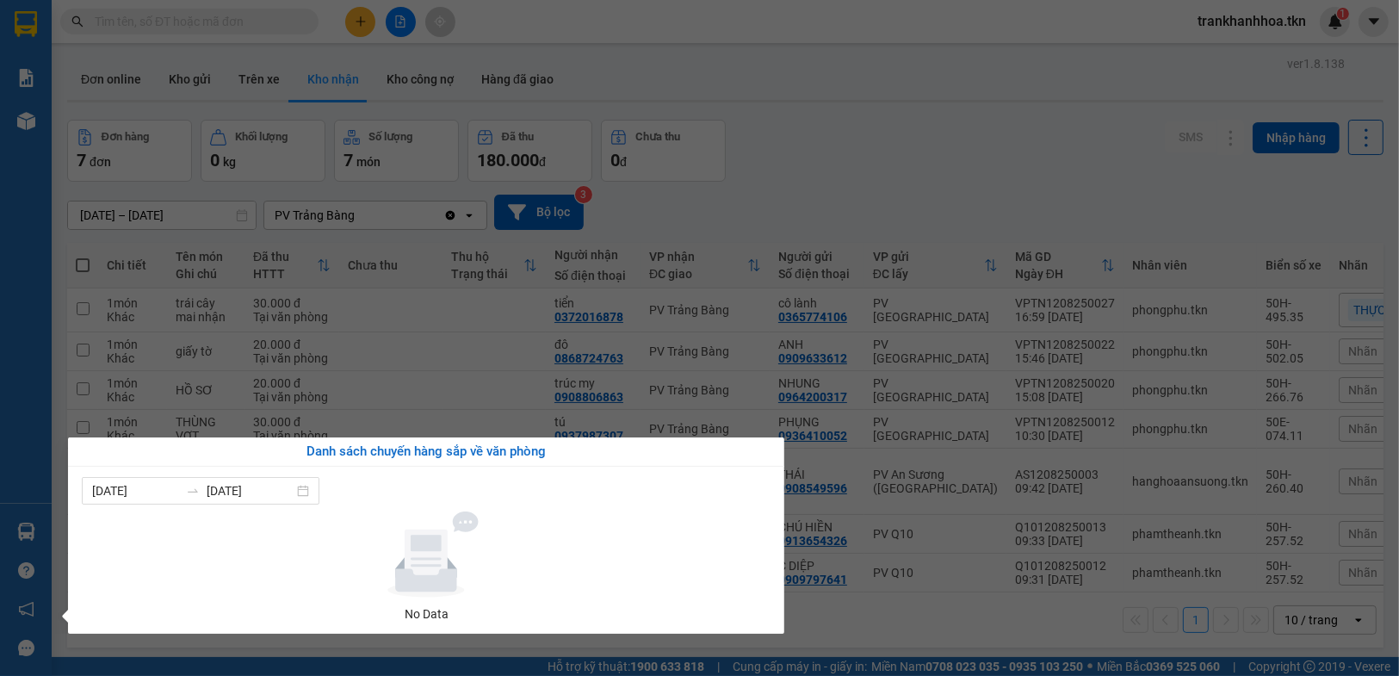
drag, startPoint x: 958, startPoint y: 61, endPoint x: 954, endPoint y: 258, distance: 197.1
click at [956, 69] on section "Kết quả tìm kiếm ( 0 ) Bộ lọc No Data trankhanhhoa.tkn 1 Báo cáo Mẫu 1: Báo cáo…" at bounding box center [699, 338] width 1399 height 676
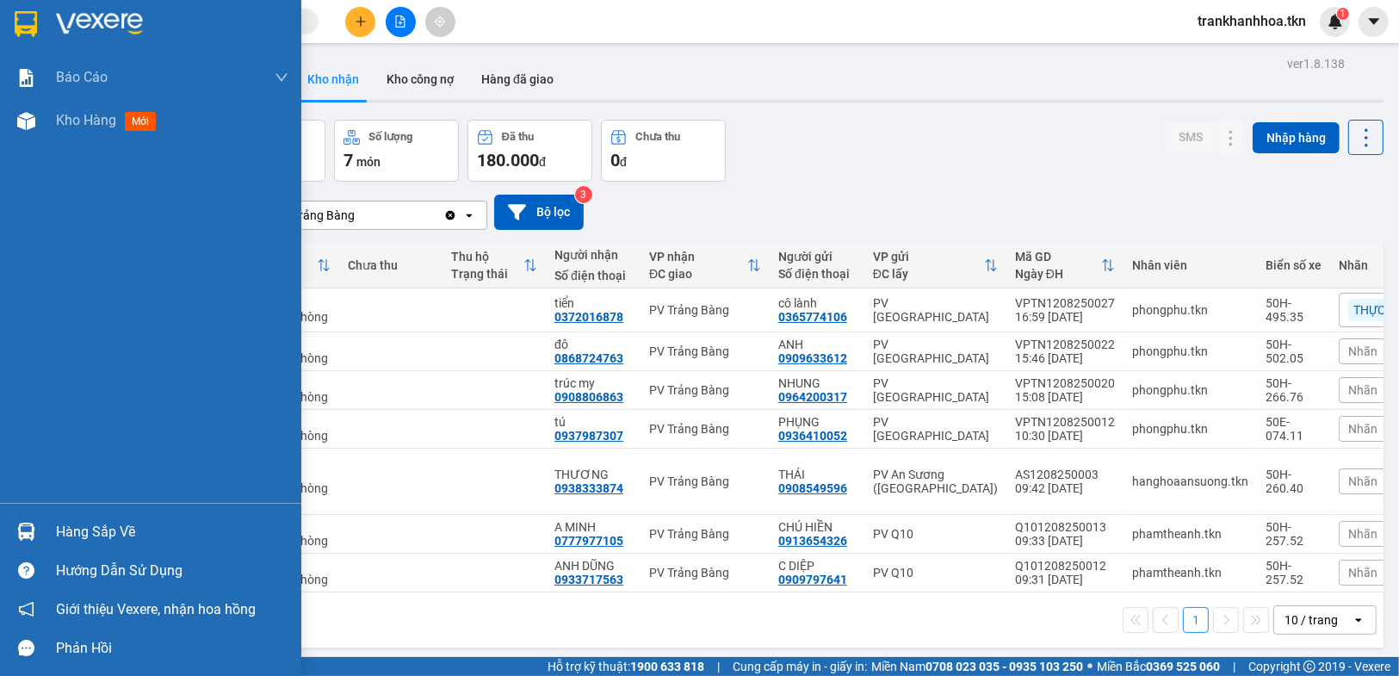
click at [62, 534] on div "Hàng sắp về" at bounding box center [172, 532] width 232 height 26
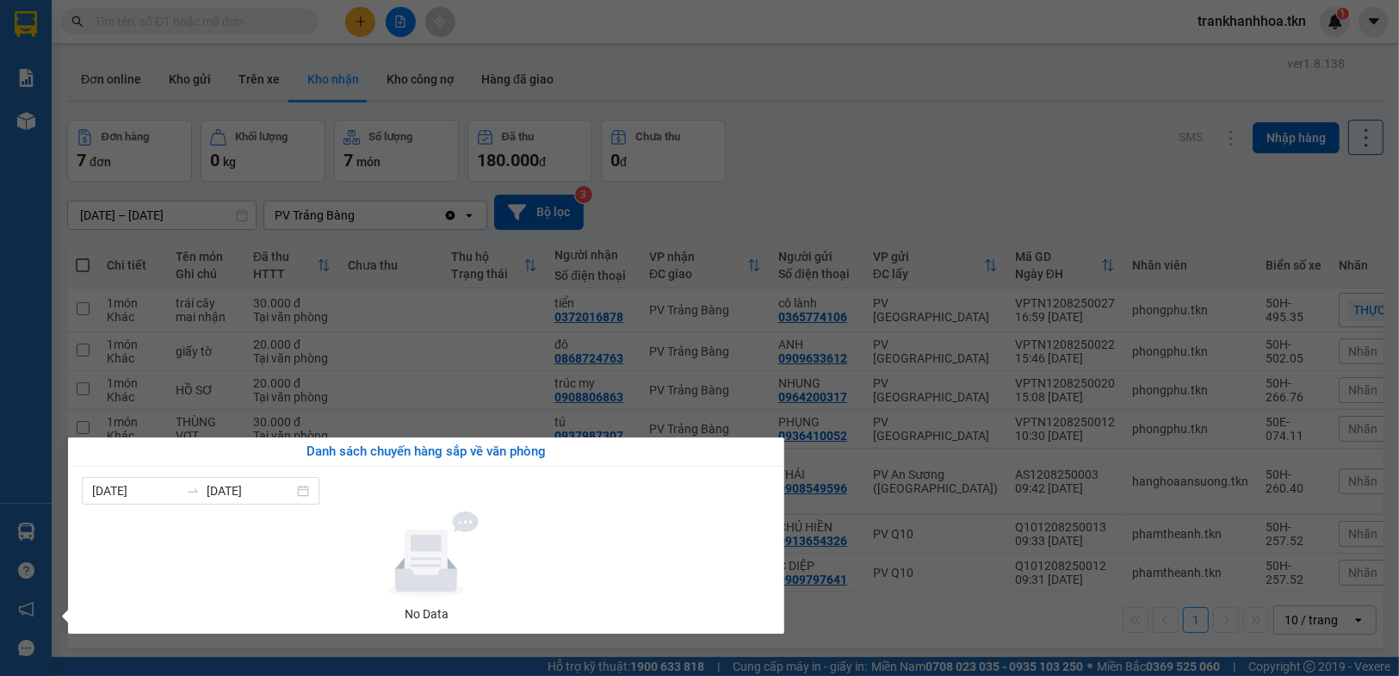
click at [873, 174] on section "Kết quả tìm kiếm ( 0 ) Bộ lọc No Data trankhanhhoa.tkn 1 Báo cáo Mẫu 1: Báo cáo…" at bounding box center [699, 338] width 1399 height 676
